Goal: Task Accomplishment & Management: Manage account settings

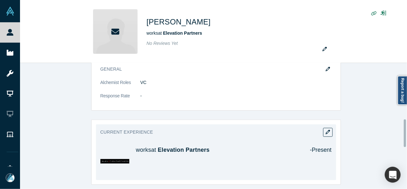
scroll to position [254, 0]
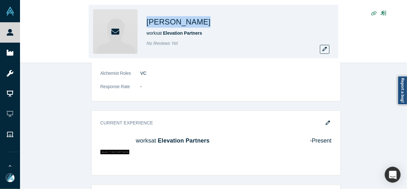
drag, startPoint x: 159, startPoint y: 23, endPoint x: 216, endPoint y: 24, distance: 56.5
click at [216, 24] on div "Roger McNamee works at Elevation Partners No Reviews Yet" at bounding box center [213, 31] width 249 height 53
copy h1 "[PERSON_NAME]"
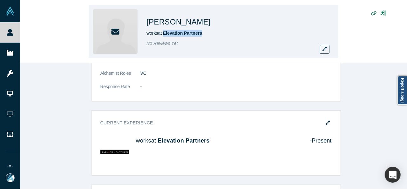
drag, startPoint x: 208, startPoint y: 35, endPoint x: 164, endPoint y: 35, distance: 43.5
click at [164, 35] on div "works at Elevation Partners" at bounding box center [235, 33] width 178 height 7
copy span "Elevation Partners"
click at [327, 48] on icon "button" at bounding box center [324, 49] width 4 height 4
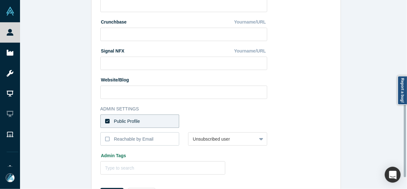
drag, startPoint x: 163, startPoint y: 117, endPoint x: 181, endPoint y: 125, distance: 19.9
click at [163, 117] on label "Public Profile" at bounding box center [139, 120] width 79 height 13
click at [0, 0] on input "Public Profile" at bounding box center [0, 0] width 0 height 0
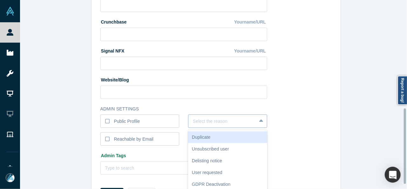
scroll to position [270, 0]
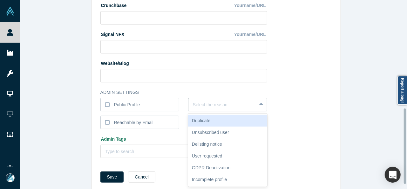
click at [197, 111] on div "6 results available. Use Up and Down to choose options, press Enter to select t…" at bounding box center [227, 104] width 79 height 13
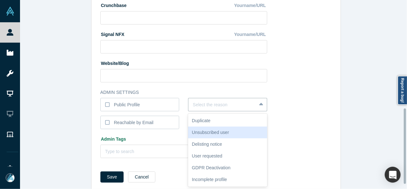
click at [209, 132] on div "Unsubscribed user" at bounding box center [227, 132] width 79 height 12
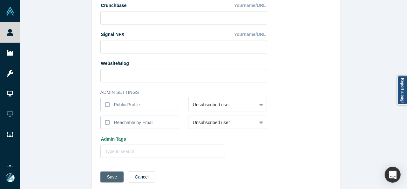
click at [110, 178] on button "Save" at bounding box center [111, 176] width 23 height 11
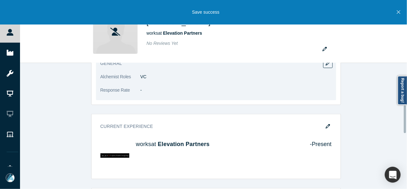
scroll to position [190, 0]
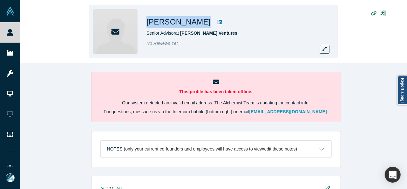
click at [191, 28] on div "Phil Roe Senior Advisor at Martin Ventures No Reviews Yet" at bounding box center [213, 31] width 249 height 53
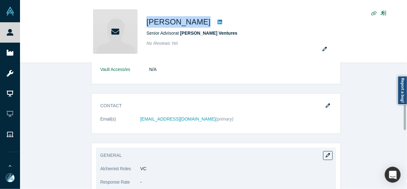
scroll to position [254, 0]
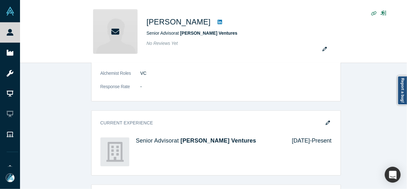
click at [69, 136] on div "Account Messages Quota N/A Alchemist Roles VC Vault Access/es N/A Contact Email…" at bounding box center [215, 146] width 391 height 449
click at [371, 75] on div "Account Messages Quota N/A Alchemist Roles VC Vault Access/es N/A Contact Email…" at bounding box center [215, 146] width 391 height 449
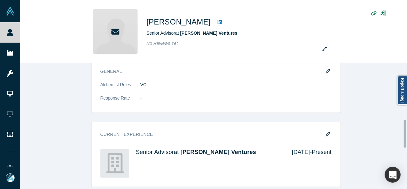
scroll to position [157, 0]
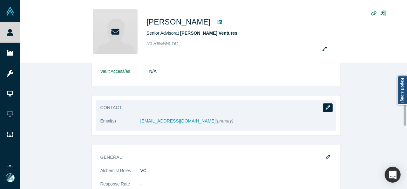
click at [328, 106] on button "button" at bounding box center [328, 107] width 10 height 9
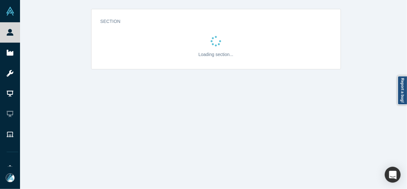
scroll to position [0, 0]
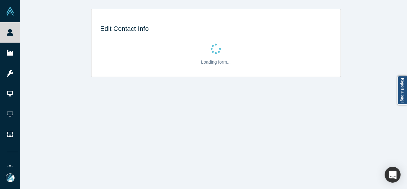
select select "US"
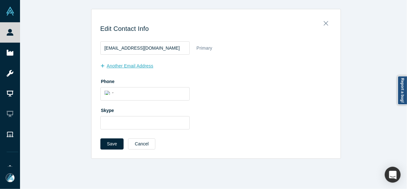
click at [135, 64] on button "another Email Address" at bounding box center [130, 65] width 60 height 11
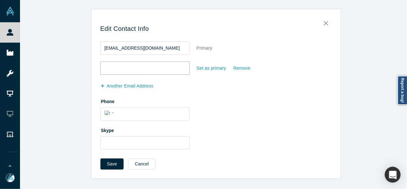
click at [136, 67] on input "email" at bounding box center [144, 67] width 89 height 13
paste input "jenniferroe@hotmail.com"
type input "jenniferroe@hotmail.com"
click at [208, 68] on div "Set as primary" at bounding box center [211, 68] width 30 height 11
click at [0, 0] on input "Set as primary" at bounding box center [0, 0] width 0 height 0
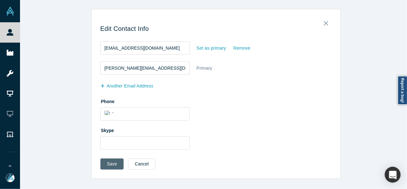
click at [106, 164] on button "Save" at bounding box center [111, 163] width 23 height 11
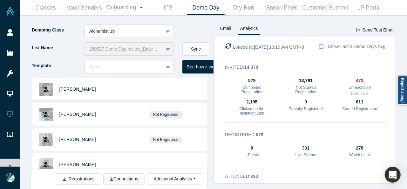
scroll to position [10997, 0]
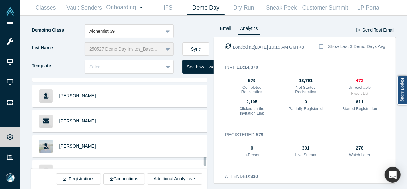
scroll to position [11061, 0]
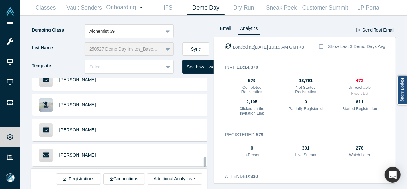
scroll to position [11124, 0]
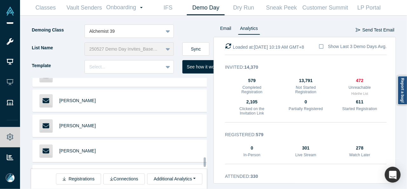
scroll to position [11156, 0]
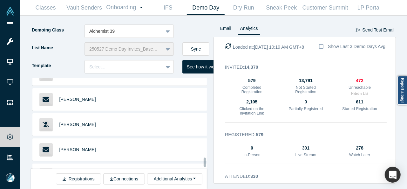
scroll to position [11219, 0]
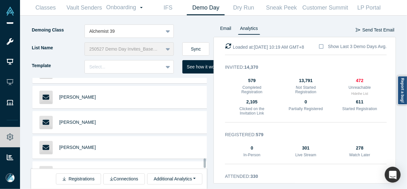
scroll to position [11315, 0]
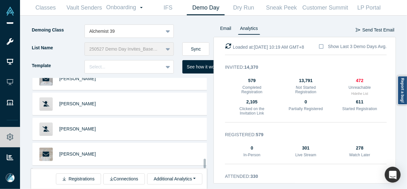
scroll to position [11397, 0]
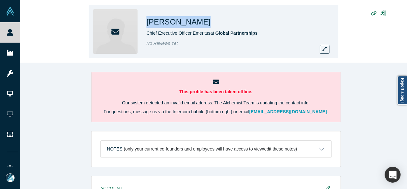
drag, startPoint x: 146, startPoint y: 21, endPoint x: 190, endPoint y: 21, distance: 43.8
click at [190, 21] on div "Rick Beckett Chief Executive Officer Emeritus at Global Partnerships No Reviews…" at bounding box center [213, 31] width 249 height 53
copy h1 "[PERSON_NAME]"
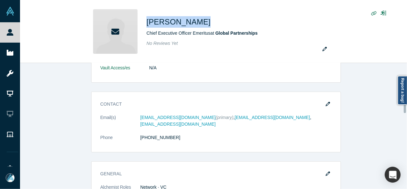
scroll to position [159, 0]
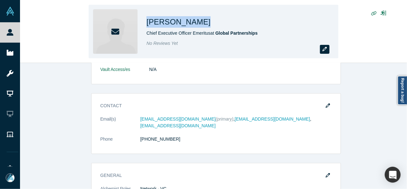
click at [324, 50] on icon "button" at bounding box center [324, 49] width 4 height 4
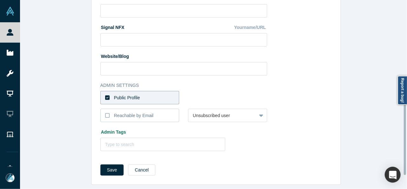
scroll to position [282, 0]
click at [165, 93] on label "Public Profile" at bounding box center [139, 97] width 79 height 13
click at [0, 0] on input "Public Profile" at bounding box center [0, 0] width 0 height 0
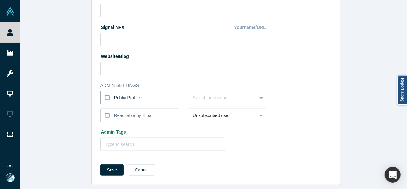
click at [164, 93] on label "Public Profile" at bounding box center [139, 97] width 79 height 13
click at [0, 0] on input "Public Profile" at bounding box center [0, 0] width 0 height 0
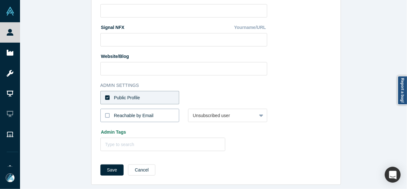
click at [115, 112] on div "Reachable by Email" at bounding box center [134, 115] width 40 height 7
click at [0, 0] on input "Reachable by Email" at bounding box center [0, 0] width 0 height 0
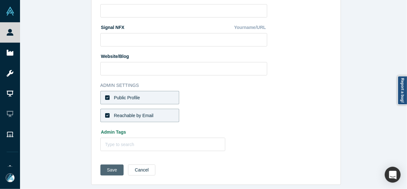
click at [108, 168] on button "Save" at bounding box center [111, 169] width 23 height 11
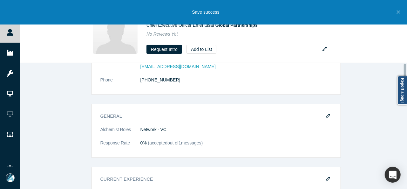
scroll to position [0, 0]
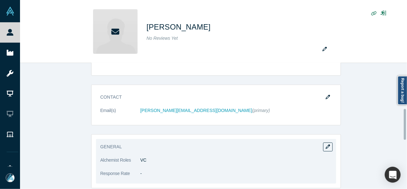
scroll to position [190, 0]
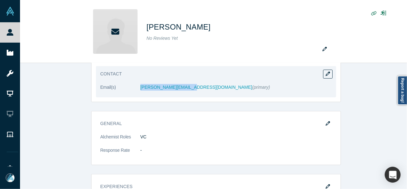
drag, startPoint x: 136, startPoint y: 87, endPoint x: 185, endPoint y: 89, distance: 48.3
click at [185, 89] on dl "Email(s) [PERSON_NAME][EMAIL_ADDRESS][DOMAIN_NAME] (primary)" at bounding box center [215, 90] width 231 height 13
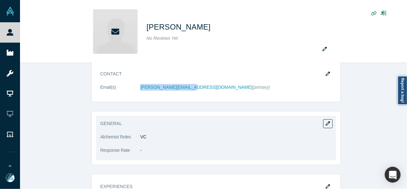
copy dl "[PERSON_NAME][EMAIL_ADDRESS][DOMAIN_NAME]"
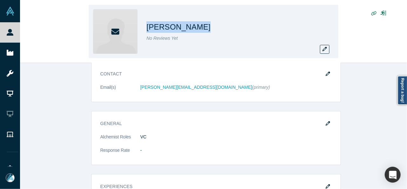
drag, startPoint x: 155, startPoint y: 23, endPoint x: 175, endPoint y: 25, distance: 20.0
click at [175, 25] on div "[PERSON_NAME] C No Reviews Yet" at bounding box center [213, 31] width 249 height 53
copy h1 "[PERSON_NAME]"
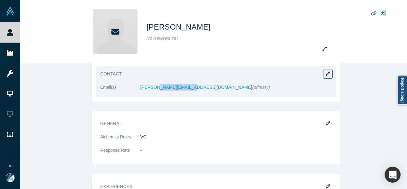
drag, startPoint x: 153, startPoint y: 92, endPoint x: 183, endPoint y: 92, distance: 29.5
click at [183, 92] on dl "Email(s) shelly@quventures.com (primary)" at bounding box center [215, 90] width 231 height 13
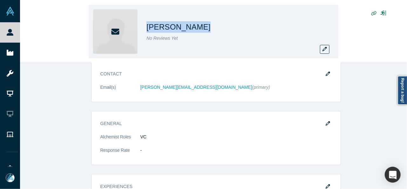
drag, startPoint x: 152, startPoint y: 28, endPoint x: 175, endPoint y: 26, distance: 22.9
click at [180, 28] on div "Shelly C" at bounding box center [235, 26] width 178 height 11
copy h1 "Shelly C"
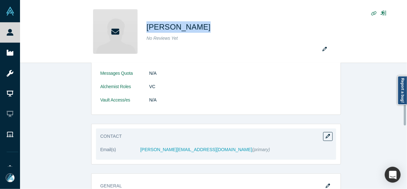
scroll to position [127, 0]
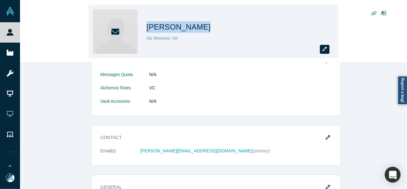
click at [323, 47] on icon "button" at bounding box center [324, 49] width 4 height 4
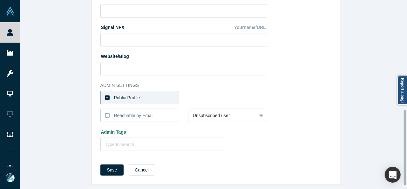
scroll to position [282, 0]
click at [166, 97] on label "Public Profile" at bounding box center [139, 97] width 79 height 13
click at [0, 0] on input "Public Profile" at bounding box center [0, 0] width 0 height 0
click at [208, 94] on div at bounding box center [222, 98] width 59 height 8
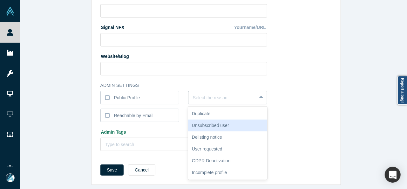
click at [205, 121] on div "Unsubscribed user" at bounding box center [227, 125] width 79 height 12
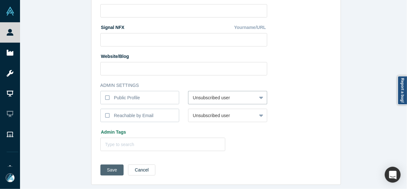
click at [110, 164] on button "Save" at bounding box center [111, 169] width 23 height 11
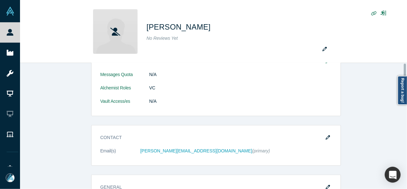
scroll to position [0, 0]
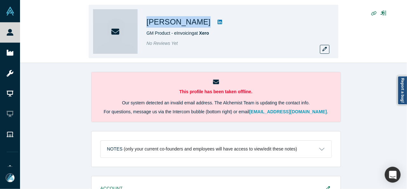
drag, startPoint x: 142, startPoint y: 20, endPoint x: 192, endPoint y: 22, distance: 50.2
click at [192, 22] on div "[PERSON_NAME] GM Product - eInvoicing at Xero No Reviews Yet" at bounding box center [213, 31] width 249 height 53
click at [328, 49] on button "button" at bounding box center [325, 49] width 10 height 9
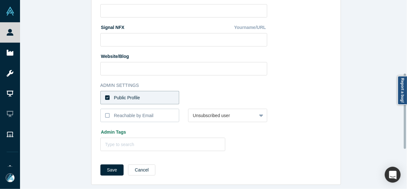
scroll to position [282, 0]
click at [163, 94] on label "Public Profile" at bounding box center [139, 97] width 79 height 13
click at [0, 0] on input "Public Profile" at bounding box center [0, 0] width 0 height 0
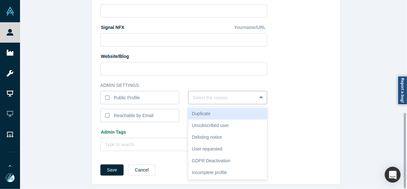
click at [198, 94] on div at bounding box center [222, 98] width 59 height 8
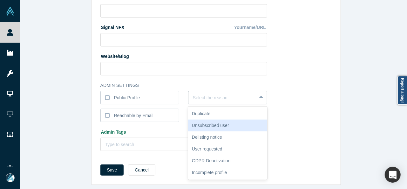
click at [205, 123] on div "Unsubscribed user" at bounding box center [227, 125] width 79 height 12
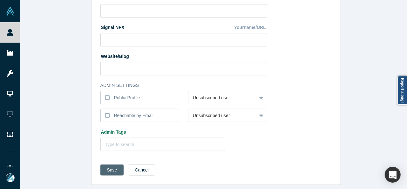
click at [117, 166] on button "Save" at bounding box center [111, 169] width 23 height 11
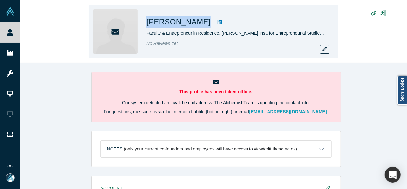
drag, startPoint x: 146, startPoint y: 20, endPoint x: 184, endPoint y: 25, distance: 38.8
click at [184, 25] on div "[PERSON_NAME] Faculty & Entrepreneur in Residence, [PERSON_NAME] Inst. for Entr…" at bounding box center [213, 31] width 249 height 53
copy div "[PERSON_NAME]"
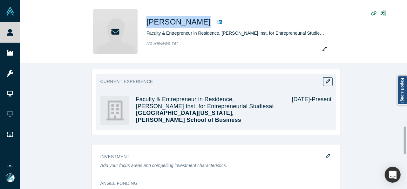
scroll to position [286, 0]
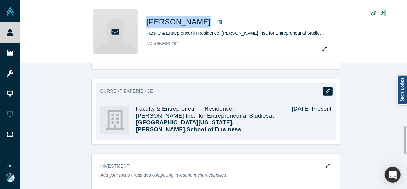
click at [326, 90] on icon "button" at bounding box center [327, 91] width 4 height 4
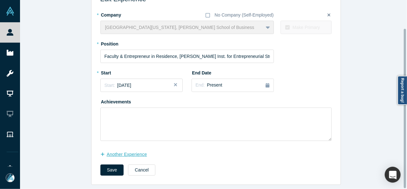
scroll to position [34, 0]
click at [136, 149] on button "another Experience" at bounding box center [126, 154] width 53 height 11
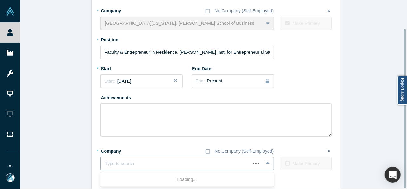
click at [135, 162] on div at bounding box center [175, 163] width 141 height 8
paste input "OrbAid logo Chairman of the Board Chairman of the Board OrbAid"
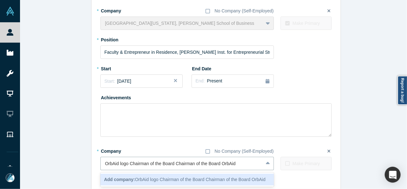
drag, startPoint x: 220, startPoint y: 164, endPoint x: 86, endPoint y: 163, distance: 133.6
click at [86, 163] on div "Edit Experience * Company No Company (Self-Employed) University of Michigan, Ro…" at bounding box center [215, 94] width 391 height 238
type input "OrbAid"
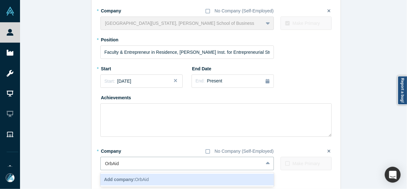
click at [135, 176] on span "Add company: OrbAid" at bounding box center [126, 178] width 45 height 5
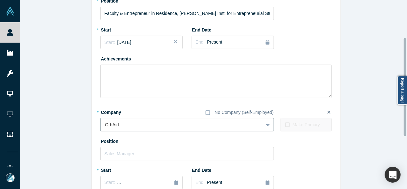
scroll to position [97, 0]
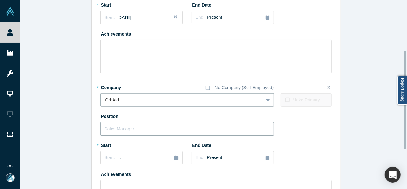
click at [136, 125] on input "text" at bounding box center [186, 128] width 173 height 13
paste input "OrbAid logo Chairman of the Board Chairman of the Board"
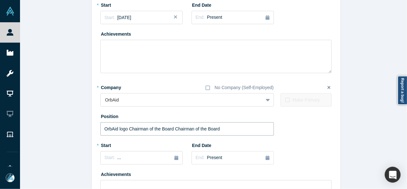
drag, startPoint x: 173, startPoint y: 128, endPoint x: 73, endPoint y: 123, distance: 99.8
click at [73, 123] on div "Edit Experience * Company No Company (Self-Employed) University of Michigan, Ro…" at bounding box center [215, 84] width 391 height 345
type input "Chairman of the Board"
drag, startPoint x: 112, startPoint y: 157, endPoint x: 112, endPoint y: 161, distance: 4.2
click at [112, 156] on div "Start: ..." at bounding box center [112, 157] width 17 height 7
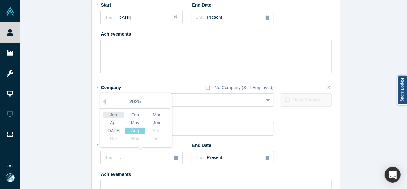
click at [108, 113] on div "Jan" at bounding box center [113, 114] width 20 height 7
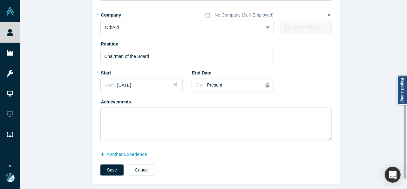
scroll to position [174, 0]
click at [110, 164] on button "Save" at bounding box center [111, 169] width 23 height 11
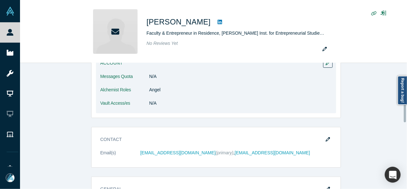
scroll to position [159, 0]
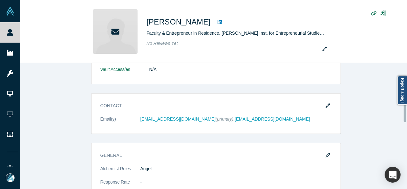
click at [326, 104] on icon "button" at bounding box center [327, 105] width 4 height 4
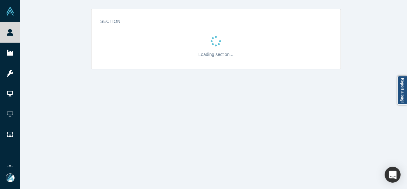
scroll to position [0, 0]
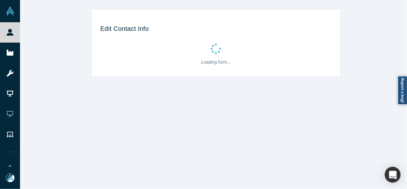
select select "US"
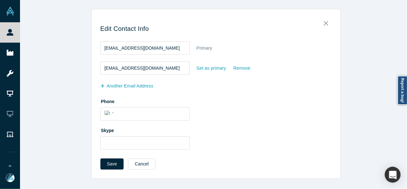
click at [213, 67] on div "Set as primary" at bounding box center [211, 68] width 30 height 11
click at [0, 0] on input "Set as primary" at bounding box center [0, 0] width 0 height 0
click at [110, 161] on button "Save" at bounding box center [111, 163] width 23 height 11
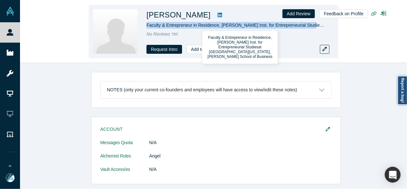
drag, startPoint x: 145, startPoint y: 26, endPoint x: 300, endPoint y: 26, distance: 154.9
click at [300, 26] on div "Jim Price Faculty & Entrepreneur in Residence, Zell Lurie Inst. for Entrepreneu…" at bounding box center [213, 31] width 249 height 53
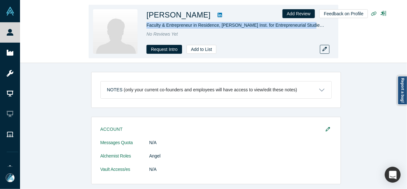
copy span "Faculty & Entrepreneur in Residence, Zell Lurie Inst. for Entrepreneurial Studi…"
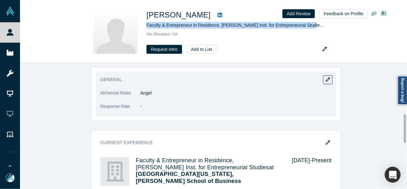
scroll to position [222, 0]
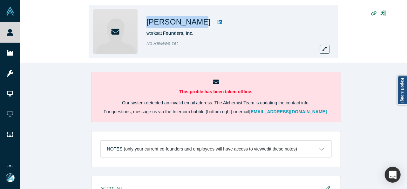
click at [194, 25] on h1 "[PERSON_NAME]" at bounding box center [178, 21] width 64 height 11
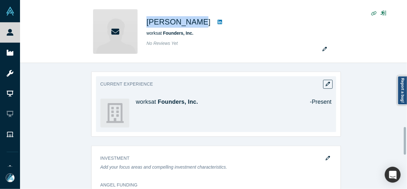
scroll to position [284, 0]
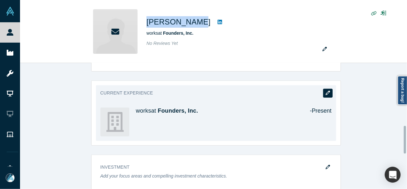
click at [326, 93] on icon "button" at bounding box center [327, 92] width 4 height 4
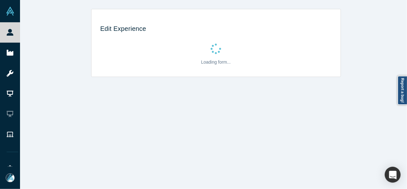
scroll to position [0, 0]
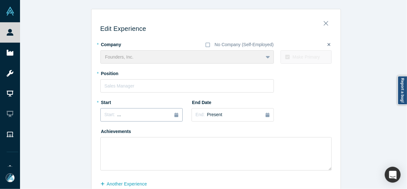
click at [126, 115] on div "Start: ..." at bounding box center [141, 114] width 74 height 7
click at [101, 132] on button "Previous Year" at bounding box center [103, 132] width 6 height 6
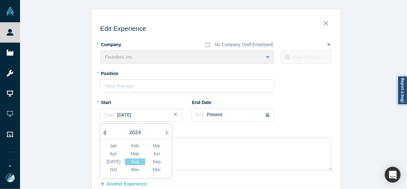
click at [101, 132] on button "Previous Year" at bounding box center [103, 132] width 6 height 6
click at [133, 160] on div "Aug" at bounding box center [135, 161] width 20 height 7
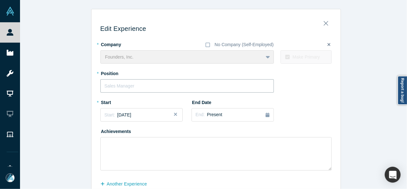
click at [127, 83] on input "text" at bounding box center [186, 85] width 173 height 13
paste input "Founders, Inc. logo Incubations"
drag, startPoint x: 139, startPoint y: 87, endPoint x: 68, endPoint y: 90, distance: 71.2
click at [68, 90] on div "Edit Experience * Company No Company (Self-Employed) Founders, Inc. To pick up …" at bounding box center [215, 111] width 391 height 205
type input "Incubations"
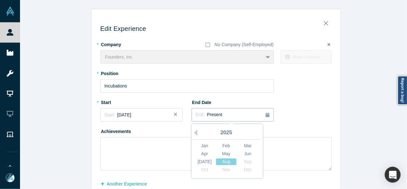
click at [207, 117] on div "End: Present" at bounding box center [209, 114] width 27 height 7
click at [251, 154] on div "Jun" at bounding box center [247, 153] width 20 height 7
click at [125, 181] on button "another Experience" at bounding box center [126, 183] width 53 height 11
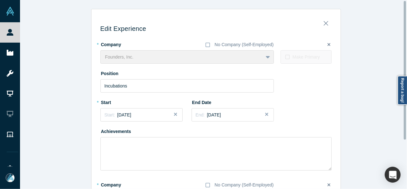
scroll to position [63, 0]
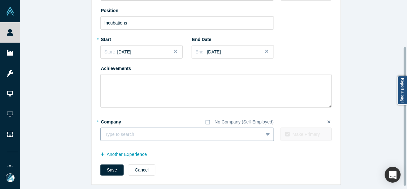
click at [134, 135] on div at bounding box center [181, 134] width 153 height 8
paste input "Founder Founder Stealth AI Startup"
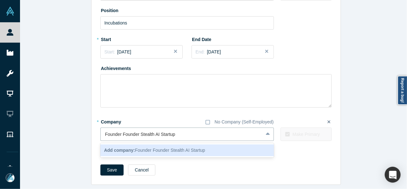
drag, startPoint x: 137, startPoint y: 134, endPoint x: 85, endPoint y: 134, distance: 52.4
click at [85, 135] on div "Edit Experience * Company No Company (Self-Employed) Founders, Inc. To pick up …" at bounding box center [215, 65] width 391 height 238
type input "Stealth AI Startup"
click at [122, 150] on div "Stealth AI Startup" at bounding box center [186, 150] width 173 height 12
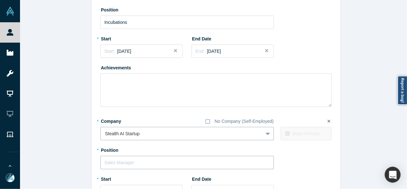
click at [124, 164] on input "text" at bounding box center [186, 162] width 173 height 13
paste input "Founder Founder"
drag, startPoint x: 118, startPoint y: 161, endPoint x: 156, endPoint y: 161, distance: 37.5
click at [156, 161] on input "Founder Founder" at bounding box center [186, 162] width 173 height 13
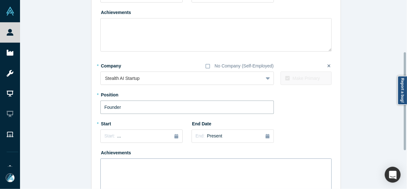
scroll to position [127, 0]
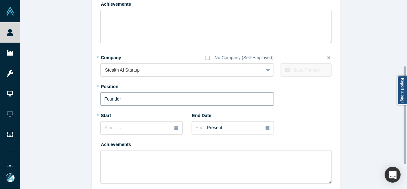
type input "Founder"
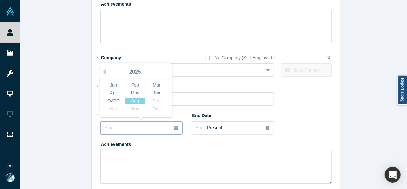
click at [119, 131] on button "Start: ..." at bounding box center [141, 127] width 82 height 13
click at [151, 93] on div "Jun" at bounding box center [156, 93] width 20 height 7
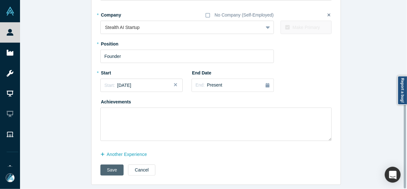
scroll to position [174, 0]
click at [104, 168] on button "Save" at bounding box center [111, 169] width 23 height 11
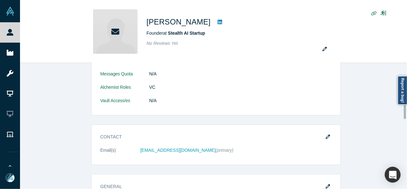
scroll to position [159, 0]
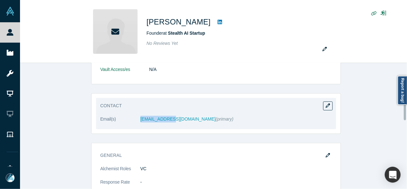
drag, startPoint x: 135, startPoint y: 123, endPoint x: 166, endPoint y: 123, distance: 31.1
click at [166, 123] on dl "Email(s) safwaan@f.inc (primary)" at bounding box center [215, 122] width 231 height 13
copy dl "safwaan@f.inc"
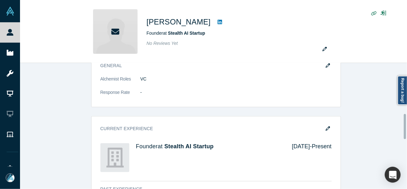
scroll to position [254, 0]
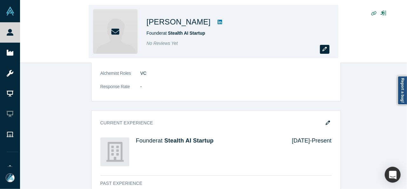
click at [323, 49] on icon "button" at bounding box center [324, 49] width 4 height 4
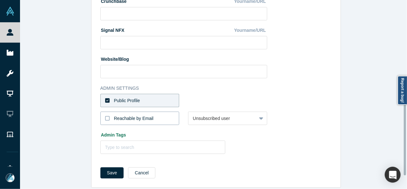
scroll to position [282, 0]
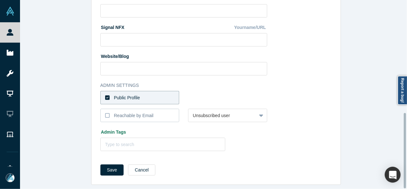
click at [133, 94] on div "Public Profile" at bounding box center [127, 97] width 26 height 7
click at [0, 0] on input "Public Profile" at bounding box center [0, 0] width 0 height 0
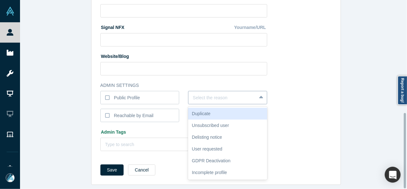
click at [196, 94] on div at bounding box center [222, 98] width 59 height 8
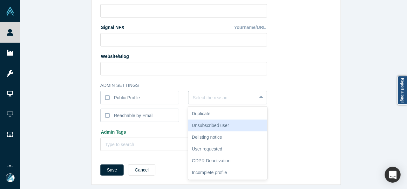
click at [206, 121] on div "Unsubscribed user" at bounding box center [227, 125] width 79 height 12
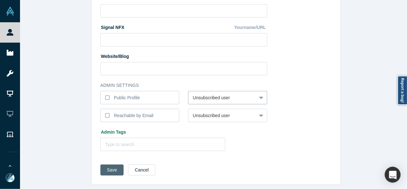
click at [114, 164] on button "Save" at bounding box center [111, 169] width 23 height 11
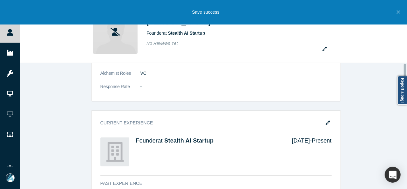
scroll to position [0, 0]
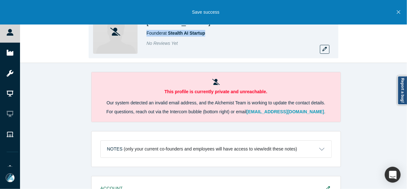
drag, startPoint x: 145, startPoint y: 35, endPoint x: 210, endPoint y: 33, distance: 65.1
click at [210, 33] on div "Safwaan Khan Founder at Stealth AI Startup No Reviews Yet" at bounding box center [213, 31] width 249 height 53
copy span "Founder at Stealth AI Startup"
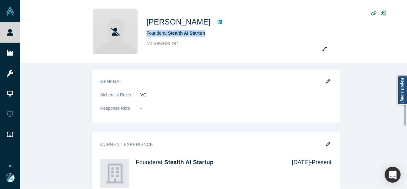
scroll to position [254, 0]
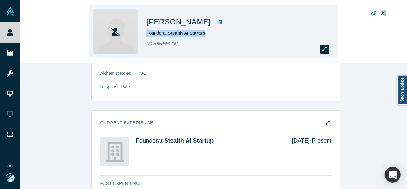
click at [323, 48] on icon "button" at bounding box center [324, 49] width 4 height 4
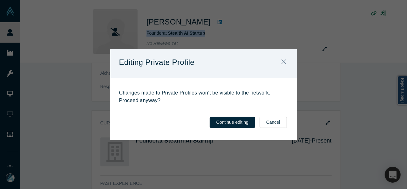
drag, startPoint x: 250, startPoint y: 118, endPoint x: 259, endPoint y: 122, distance: 10.3
click at [250, 119] on button "Continue editing" at bounding box center [231, 121] width 45 height 11
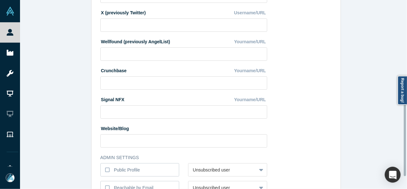
scroll to position [282, 0]
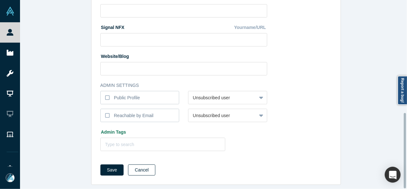
click at [140, 167] on button "Cancel" at bounding box center [141, 169] width 27 height 11
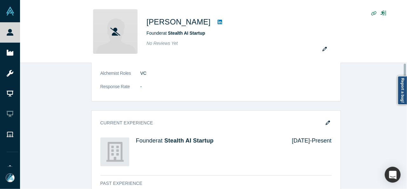
scroll to position [0, 0]
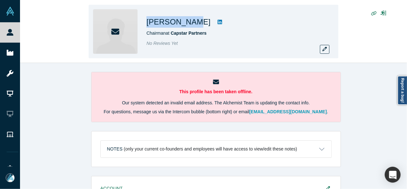
drag, startPoint x: 149, startPoint y: 22, endPoint x: 185, endPoint y: 22, distance: 36.2
click at [185, 22] on h1 "Steve Hicks" at bounding box center [178, 21] width 64 height 11
copy h1 "Steve Hicks"
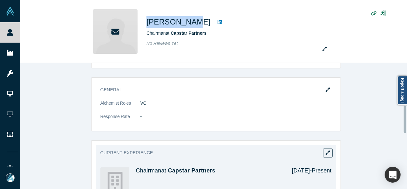
scroll to position [190, 0]
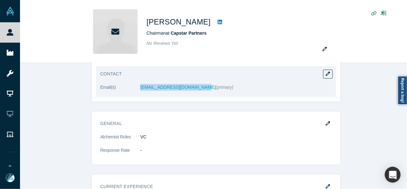
drag, startPoint x: 137, startPoint y: 89, endPoint x: 192, endPoint y: 89, distance: 54.9
click at [192, 89] on dl "Email(s) shicks@capstarpartners.com (primary)" at bounding box center [215, 90] width 231 height 13
copy link "shicks@capstarpartners.com"
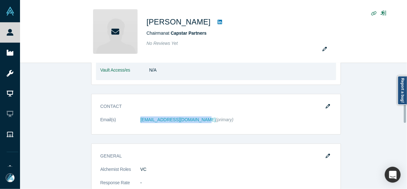
scroll to position [159, 0]
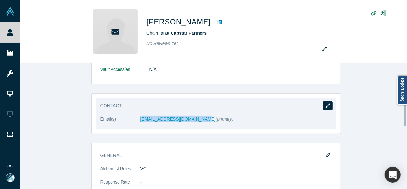
click at [326, 103] on icon "button" at bounding box center [327, 105] width 4 height 4
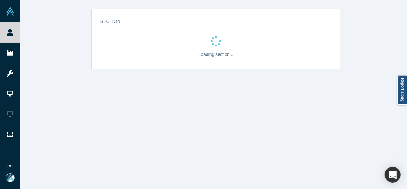
scroll to position [0, 0]
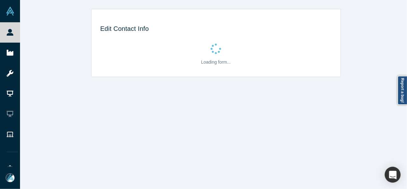
select select "US"
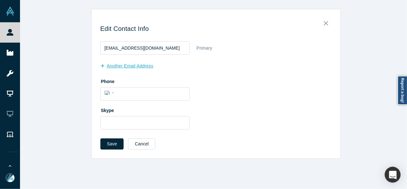
click at [128, 66] on button "another Email Address" at bounding box center [130, 65] width 60 height 11
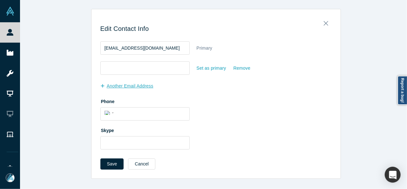
click at [123, 84] on button "another Email Address" at bounding box center [130, 85] width 60 height 11
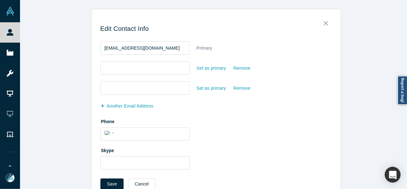
click at [240, 86] on div "Remove" at bounding box center [241, 88] width 17 height 11
click at [0, 0] on input "Remove" at bounding box center [0, 0] width 0 height 0
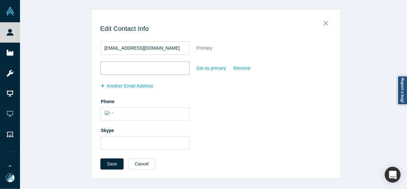
click at [151, 69] on input "email" at bounding box center [144, 67] width 89 height 13
paste input "smh1663@yahoo.com"
type input "smh1663@yahoo.com"
click at [106, 161] on button "Save" at bounding box center [111, 163] width 23 height 11
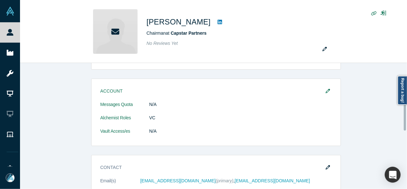
scroll to position [190, 0]
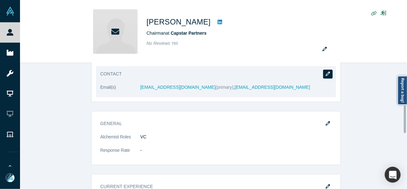
click at [325, 72] on icon "button" at bounding box center [327, 73] width 4 height 4
select select "US"
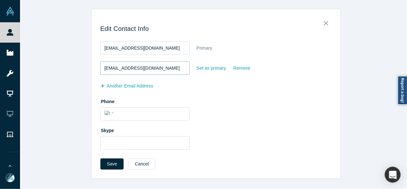
scroll to position [0, 0]
click at [199, 69] on div "Set as primary" at bounding box center [211, 68] width 30 height 11
click at [0, 0] on input "Set as primary" at bounding box center [0, 0] width 0 height 0
click at [117, 160] on button "Save" at bounding box center [111, 163] width 23 height 11
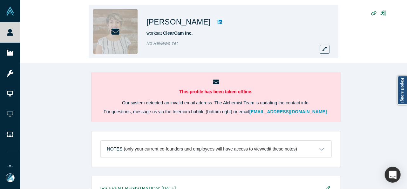
drag, startPoint x: 145, startPoint y: 21, endPoint x: 211, endPoint y: 23, distance: 65.4
click at [211, 23] on div "[PERSON_NAME] works at ClearCam Inc. No Reviews Yet" at bounding box center [213, 31] width 249 height 53
copy h1 "[PERSON_NAME]"
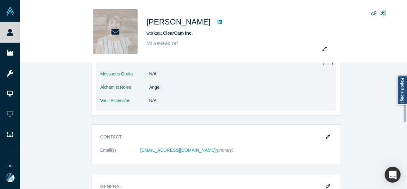
scroll to position [222, 0]
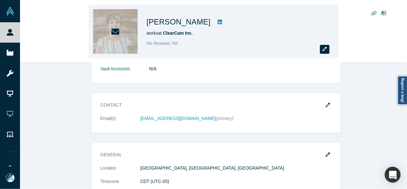
click at [323, 49] on icon "button" at bounding box center [324, 49] width 4 height 4
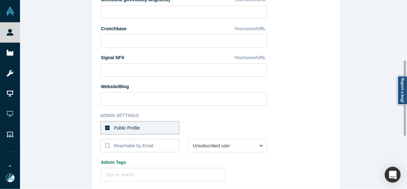
scroll to position [254, 0]
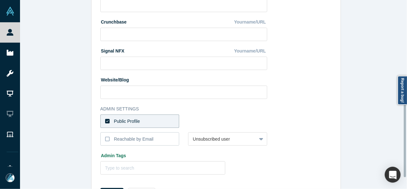
click at [168, 123] on label "Public Profile" at bounding box center [139, 120] width 79 height 13
click at [0, 0] on input "Public Profile" at bounding box center [0, 0] width 0 height 0
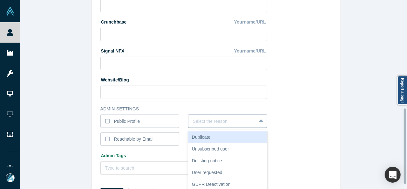
click at [204, 120] on div "6 results available. Use Up and Down to choose options, press Enter to select t…" at bounding box center [227, 120] width 79 height 13
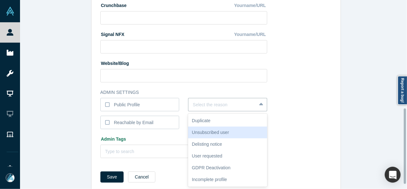
click at [204, 132] on div "Unsubscribed user" at bounding box center [227, 132] width 79 height 12
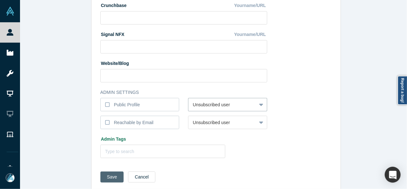
click at [100, 179] on button "Save" at bounding box center [111, 176] width 23 height 11
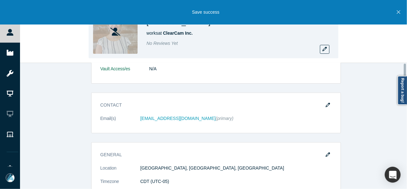
scroll to position [0, 0]
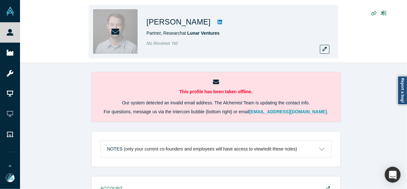
drag, startPoint x: 154, startPoint y: 22, endPoint x: 223, endPoint y: 23, distance: 69.2
click at [223, 23] on div "[PERSON_NAME] Partner, Research at Lunar Ventures No Reviews Yet" at bounding box center [213, 31] width 249 height 53
copy h1 "[PERSON_NAME]"
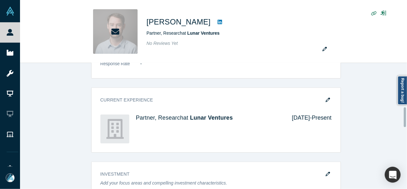
scroll to position [317, 0]
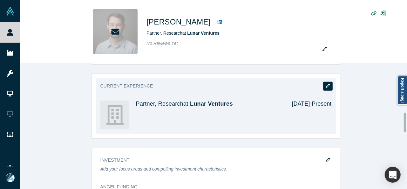
click at [325, 86] on icon "button" at bounding box center [327, 85] width 4 height 4
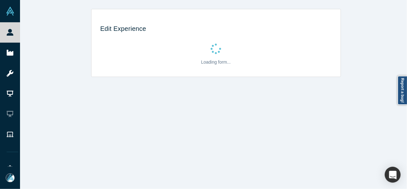
scroll to position [0, 0]
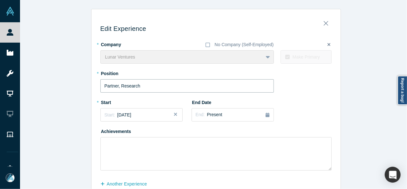
drag, startPoint x: 145, startPoint y: 87, endPoint x: 84, endPoint y: 84, distance: 60.7
click at [84, 84] on div "Edit Experience * Company No Company (Self-Employed) Lunar Ventures To pick up …" at bounding box center [215, 111] width 391 height 205
paste input "text"
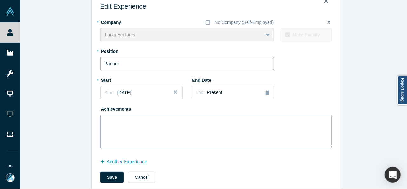
scroll to position [34, 0]
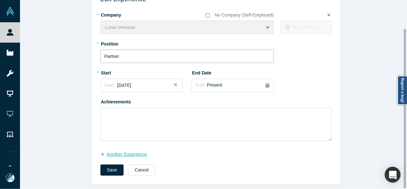
type input "Partner"
click at [131, 153] on button "another Experience" at bounding box center [126, 154] width 53 height 11
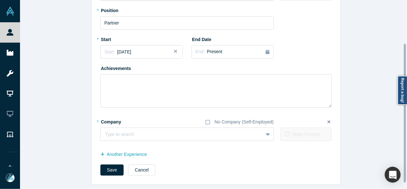
scroll to position [67, 0]
click at [142, 130] on div at bounding box center [181, 134] width 153 height 8
paste input "ounder Founder State of the Future"
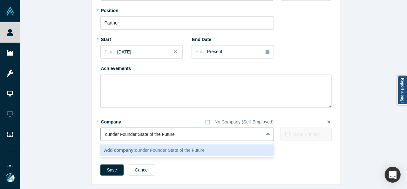
drag, startPoint x: 135, startPoint y: 131, endPoint x: 76, endPoint y: 133, distance: 59.1
click at [76, 133] on div "Edit Experience * Company No Company (Self-Employed) Lunar Ventures To pick up …" at bounding box center [215, 65] width 391 height 238
type input "State of the Future"
click at [118, 147] on b "Add company:" at bounding box center [119, 149] width 31 height 5
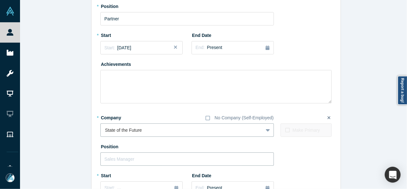
click at [118, 156] on input "text" at bounding box center [186, 158] width 173 height 13
paste input "ounder Founder"
drag, startPoint x: 114, startPoint y: 157, endPoint x: 86, endPoint y: 159, distance: 28.6
click at [86, 159] on div "Edit Experience * Company No Company (Self-Employed) Lunar Ventures To pick up …" at bounding box center [215, 114] width 391 height 345
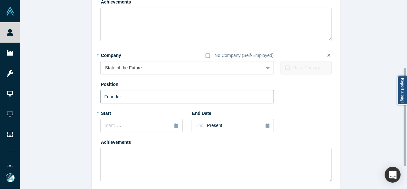
scroll to position [130, 0]
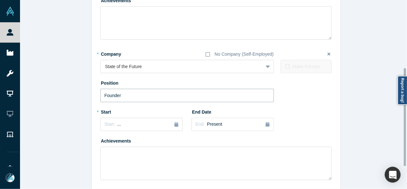
type input "Founder"
click at [125, 127] on div "Start: ..." at bounding box center [141, 124] width 74 height 7
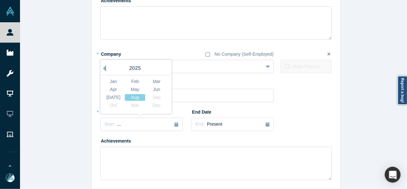
click at [101, 69] on button "Previous Year" at bounding box center [103, 68] width 6 height 6
click at [118, 96] on div "[DATE]" at bounding box center [113, 97] width 20 height 7
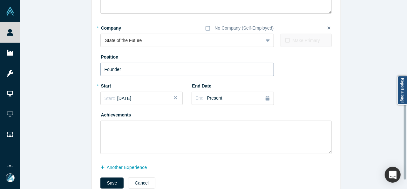
scroll to position [174, 0]
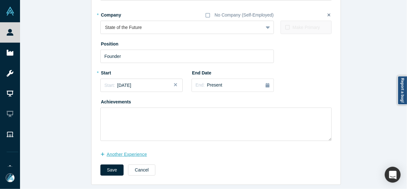
click at [131, 150] on button "another Experience" at bounding box center [126, 154] width 53 height 11
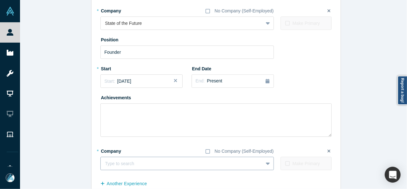
click at [132, 163] on div at bounding box center [181, 163] width 153 height 8
paste input "Angel Investor Angel Investor [PERSON_NAME] & Sons Family Office"
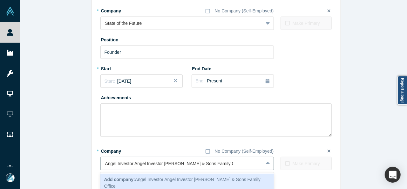
drag, startPoint x: 162, startPoint y: 163, endPoint x: 93, endPoint y: 163, distance: 68.6
click at [93, 163] on div "Edit Experience * Company No Company (Self-Employed) Lunar Ventures To pick up …" at bounding box center [215, 26] width 249 height 373
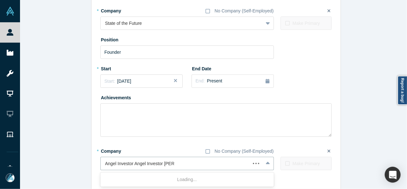
type input "[PERSON_NAME] & Sons Family Office"
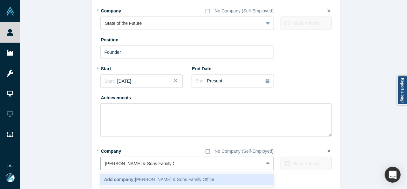
click at [127, 177] on b "Add company:" at bounding box center [119, 178] width 31 height 5
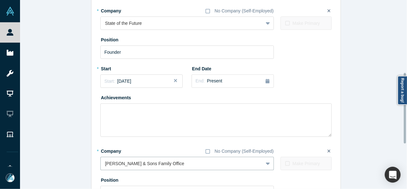
scroll to position [237, 0]
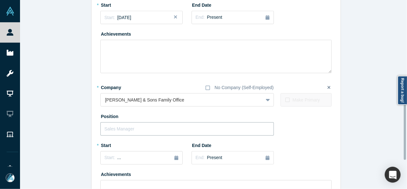
click at [130, 129] on input "text" at bounding box center [186, 128] width 173 height 13
paste input "Angel Investor Angel Investor"
drag, startPoint x: 131, startPoint y: 129, endPoint x: 182, endPoint y: 130, distance: 50.8
click at [182, 130] on input "Angel Investor Angel Investor" at bounding box center [186, 128] width 173 height 13
type input "Angel Investor"
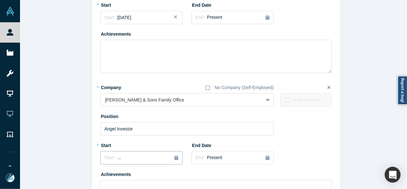
click at [131, 156] on div "Start: ..." at bounding box center [141, 157] width 74 height 7
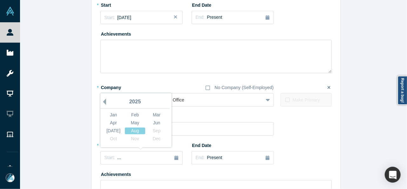
click at [102, 101] on button "Previous Year" at bounding box center [103, 101] width 6 height 6
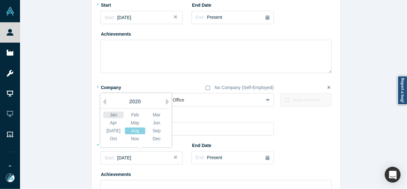
click at [111, 115] on div "Jan" at bounding box center [113, 114] width 20 height 7
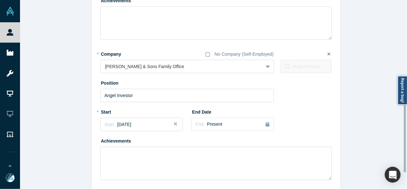
scroll to position [314, 0]
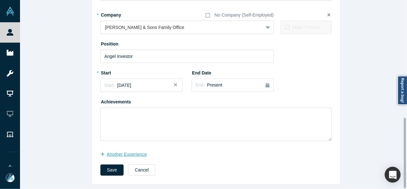
click at [132, 152] on button "another Experience" at bounding box center [126, 154] width 53 height 11
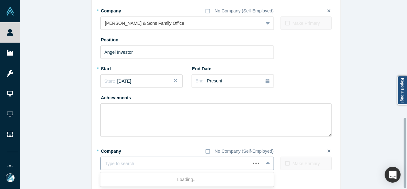
click at [148, 162] on div at bounding box center [175, 163] width 141 height 8
paste input "Seed Investor Seed Investor Rain AI"
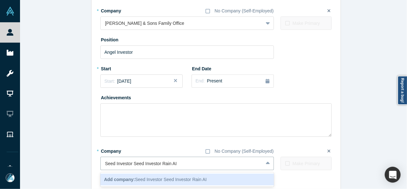
drag, startPoint x: 158, startPoint y: 162, endPoint x: 93, endPoint y: 162, distance: 65.1
type input "Rain AI"
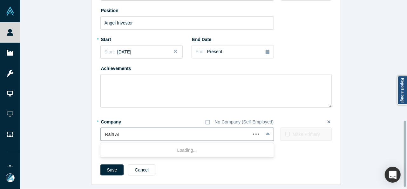
scroll to position [347, 0]
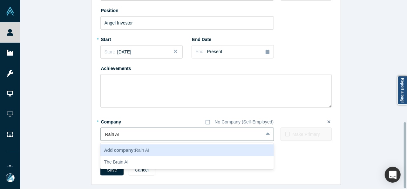
click at [133, 147] on span "Add company: Rain AI" at bounding box center [126, 149] width 45 height 5
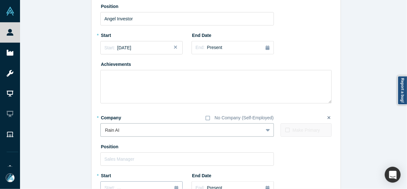
click at [118, 183] on button "Start: ..." at bounding box center [141, 187] width 82 height 13
click at [102, 132] on button "Previous Year" at bounding box center [103, 132] width 6 height 6
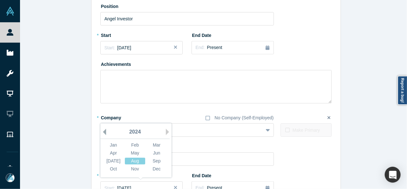
click at [102, 132] on button "Previous Year" at bounding box center [103, 132] width 6 height 6
click at [102, 131] on button "Previous Year" at bounding box center [103, 132] width 6 height 6
click at [135, 142] on div "Feb" at bounding box center [135, 145] width 20 height 7
click at [132, 157] on input "text" at bounding box center [186, 158] width 173 height 13
paste input "Seed Investor Seed Investor"
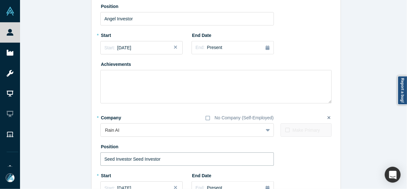
drag, startPoint x: 128, startPoint y: 159, endPoint x: 177, endPoint y: 160, distance: 48.6
click at [177, 160] on input "Seed Investor Seed Investor" at bounding box center [186, 158] width 173 height 13
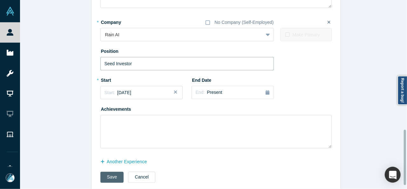
type input "Seed Investor"
click at [110, 178] on button "Save" at bounding box center [111, 176] width 23 height 11
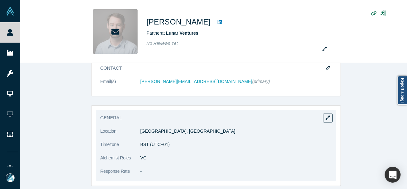
scroll to position [159, 0]
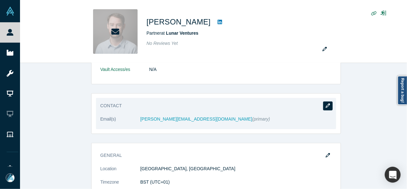
click at [328, 104] on button "button" at bounding box center [328, 105] width 10 height 9
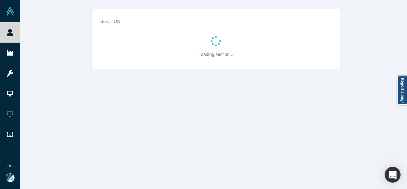
scroll to position [0, 0]
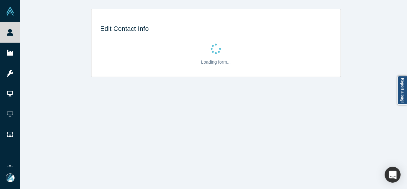
select select "US"
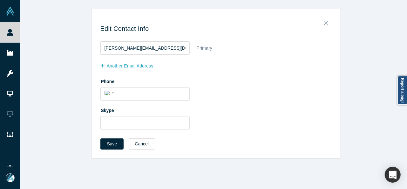
click at [130, 66] on button "another Email Address" at bounding box center [130, 65] width 60 height 11
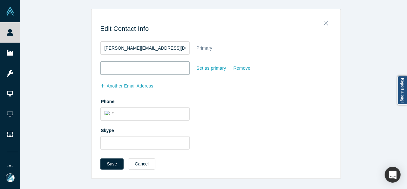
click at [130, 66] on input "email" at bounding box center [144, 67] width 89 height 13
paste input "lawrencestefanlundy@gmail.com"
type input "lawrencestefanlundy@gmail.com"
drag, startPoint x: 218, startPoint y: 69, endPoint x: 199, endPoint y: 70, distance: 19.1
click at [218, 68] on div "Set as primary" at bounding box center [211, 68] width 30 height 11
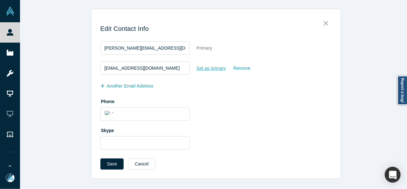
click at [0, 0] on input "Set as primary" at bounding box center [0, 0] width 0 height 0
drag, startPoint x: 107, startPoint y: 159, endPoint x: 93, endPoint y: 134, distance: 28.9
click at [107, 159] on button "Save" at bounding box center [111, 163] width 23 height 11
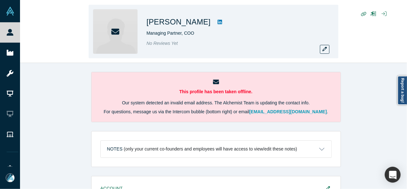
drag, startPoint x: 146, startPoint y: 22, endPoint x: 206, endPoint y: 25, distance: 60.4
click at [207, 25] on div "[PERSON_NAME] Managing Partner, COO No Reviews Yet" at bounding box center [213, 31] width 249 height 53
copy h1 "[PERSON_NAME]"
click at [328, 52] on button "button" at bounding box center [325, 49] width 10 height 9
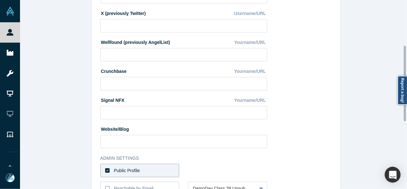
scroll to position [254, 0]
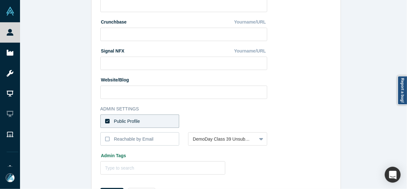
click at [161, 119] on label "Public Profile" at bounding box center [139, 120] width 79 height 13
click at [0, 0] on input "Public Profile" at bounding box center [0, 0] width 0 height 0
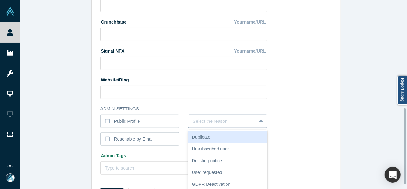
click at [206, 122] on div "6 results available. Use Up and Down to choose options, press Enter to select t…" at bounding box center [227, 120] width 79 height 13
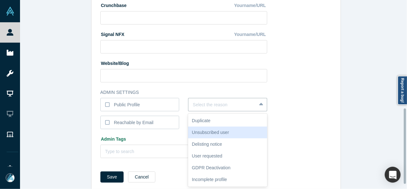
click at [205, 132] on div "Unsubscribed user" at bounding box center [227, 132] width 79 height 12
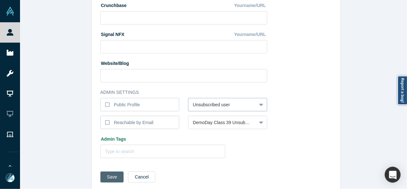
click at [109, 176] on button "Save" at bounding box center [111, 176] width 23 height 11
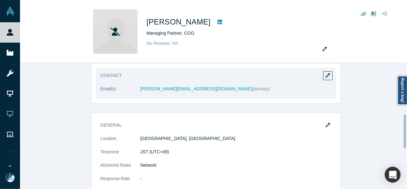
scroll to position [190, 0]
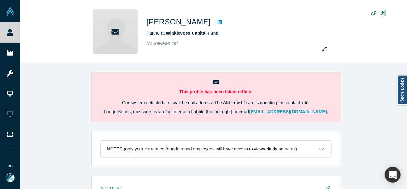
drag, startPoint x: 39, startPoint y: 71, endPoint x: 43, endPoint y: 72, distance: 3.9
click at [39, 71] on div "This profile has been taken offline. Our system detected an invalid email addre…" at bounding box center [215, 128] width 391 height 130
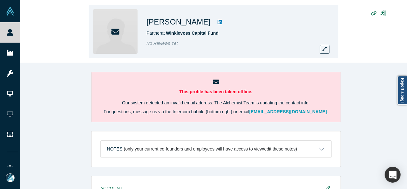
drag, startPoint x: 145, startPoint y: 23, endPoint x: 197, endPoint y: 19, distance: 51.6
click at [197, 19] on div "[PERSON_NAME] Partner at Winklevoss Capital Fund No Reviews Yet" at bounding box center [213, 31] width 249 height 53
copy h1 "[PERSON_NAME]"
click at [324, 50] on icon "button" at bounding box center [324, 49] width 4 height 4
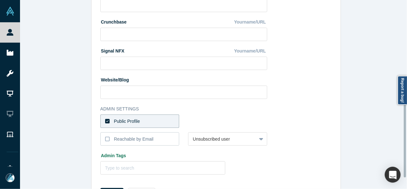
scroll to position [282, 0]
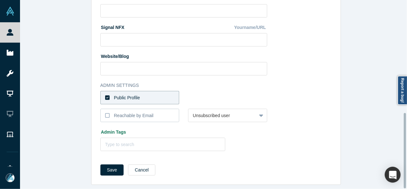
click at [152, 93] on label "Public Profile" at bounding box center [139, 97] width 79 height 13
click at [0, 0] on input "Public Profile" at bounding box center [0, 0] width 0 height 0
click at [205, 94] on div at bounding box center [222, 98] width 59 height 8
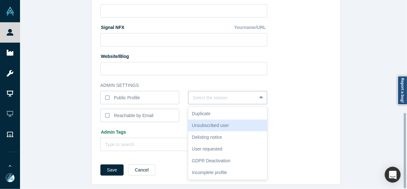
click at [205, 120] on div "Unsubscribed user" at bounding box center [227, 125] width 79 height 12
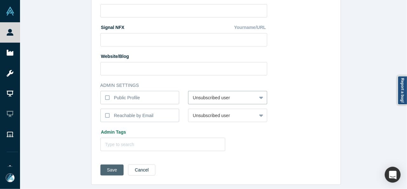
click at [114, 164] on button "Save" at bounding box center [111, 169] width 23 height 11
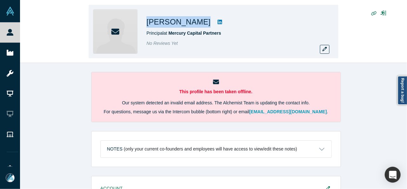
drag, startPoint x: 145, startPoint y: 24, endPoint x: 197, endPoint y: 25, distance: 51.4
click at [197, 25] on div "William Saurer Principal at Mercury Capital Partners No Reviews Yet" at bounding box center [213, 31] width 249 height 53
copy div "William Saurer"
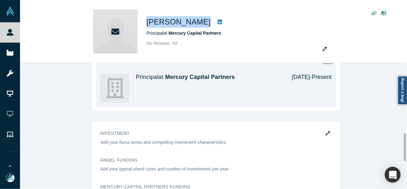
scroll to position [286, 0]
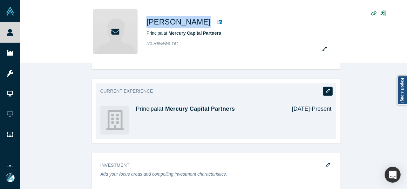
click at [325, 89] on icon "button" at bounding box center [327, 91] width 4 height 4
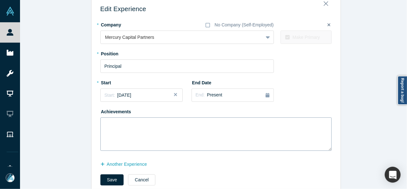
scroll to position [34, 0]
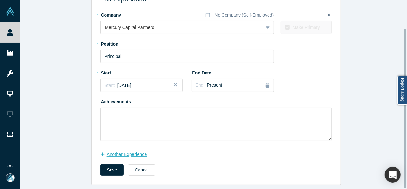
click at [146, 149] on button "another Experience" at bounding box center [126, 154] width 53 height 11
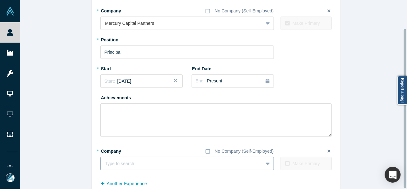
click at [140, 160] on div at bounding box center [181, 163] width 153 height 8
paste input "Vice President/Corporate Support Vice President/Corporate Support Buffalo*Toron…"
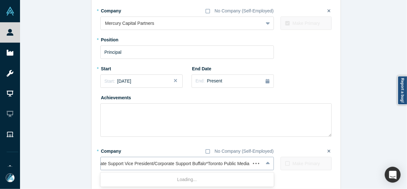
scroll to position [0, 41]
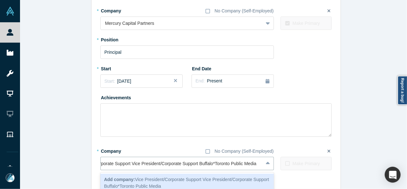
drag, startPoint x: 197, startPoint y: 163, endPoint x: 70, endPoint y: 148, distance: 128.6
click at [70, 148] on div "Edit Experience * Company No Company (Self-Employed) Mercury Capital Partners T…" at bounding box center [215, 94] width 391 height 238
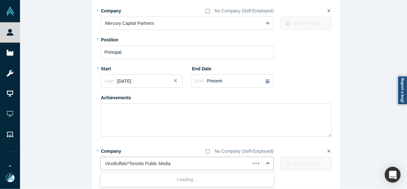
scroll to position [0, 0]
type input "Buffalo*Toronto Public Media"
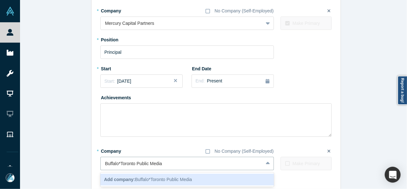
click at [124, 178] on b "Add company:" at bounding box center [119, 178] width 31 height 5
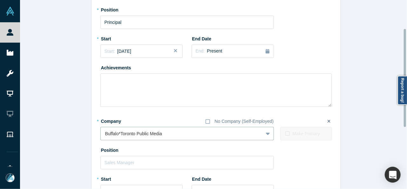
scroll to position [97, 0]
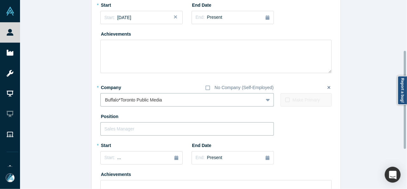
click at [122, 129] on input "text" at bounding box center [186, 128] width 173 height 13
paste input "President/Corporate Support Vice President/Corporate Support"
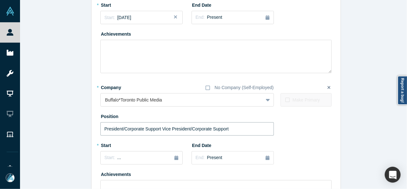
drag, startPoint x: 159, startPoint y: 129, endPoint x: 57, endPoint y: 130, distance: 102.2
click at [57, 130] on div "Edit Experience * Company No Company (Self-Employed) Mercury Capital Partners T…" at bounding box center [215, 84] width 391 height 345
type input "Vice President/Corporate Support"
click at [149, 156] on div "Start: ..." at bounding box center [141, 157] width 74 height 7
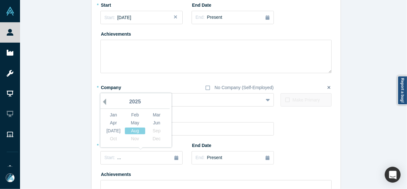
click at [101, 102] on button "Previous Year" at bounding box center [103, 101] width 6 height 6
drag, startPoint x: 155, startPoint y: 132, endPoint x: 152, endPoint y: 132, distance: 3.5
click at [155, 131] on div "Sep" at bounding box center [156, 130] width 20 height 7
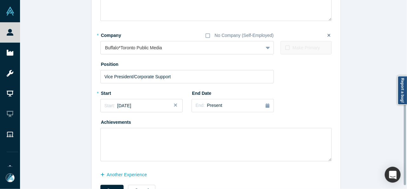
scroll to position [174, 0]
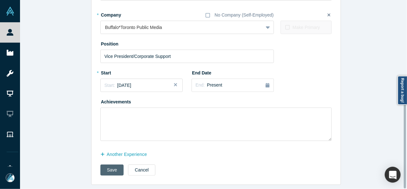
click at [109, 167] on button "Save" at bounding box center [111, 169] width 23 height 11
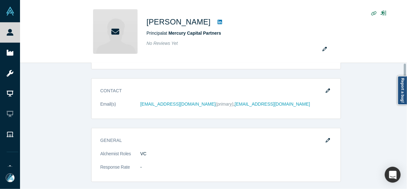
scroll to position [0, 0]
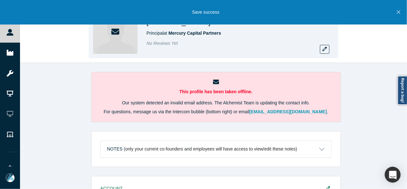
click at [373, 60] on div "William Saurer Principal at Mercury Capital Partners No Reviews Yet" at bounding box center [213, 31] width 387 height 63
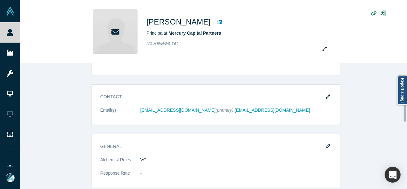
scroll to position [190, 0]
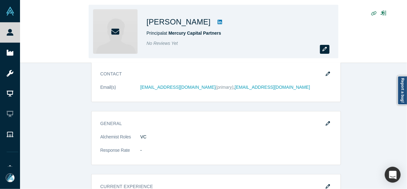
click at [327, 48] on button "button" at bounding box center [325, 49] width 10 height 9
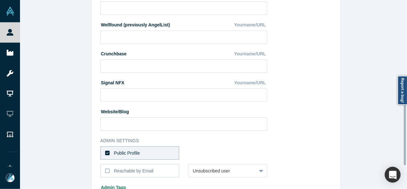
scroll to position [282, 0]
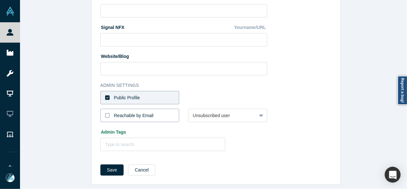
click at [121, 112] on div "Reachable by Email" at bounding box center [134, 115] width 40 height 7
click at [0, 0] on input "Reachable by Email" at bounding box center [0, 0] width 0 height 0
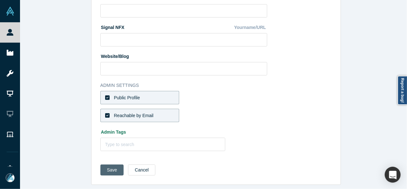
click at [107, 166] on button "Save" at bounding box center [111, 169] width 23 height 11
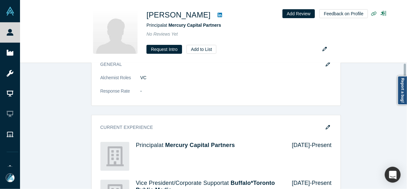
scroll to position [0, 0]
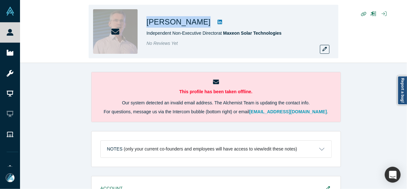
drag, startPoint x: 145, startPoint y: 19, endPoint x: 197, endPoint y: 23, distance: 51.6
click at [197, 23] on div "Steve Leonard Independent Non-Executive Director at Maxeon Solar Technologies N…" at bounding box center [213, 31] width 249 height 53
copy div "Steve Leonard"
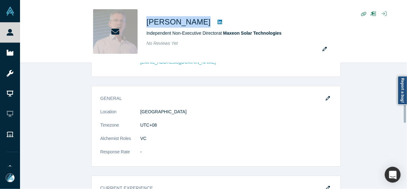
scroll to position [317, 0]
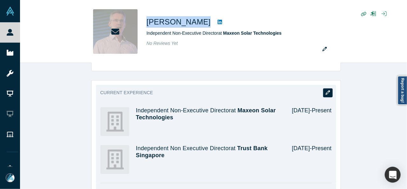
click at [327, 88] on button "button" at bounding box center [328, 92] width 10 height 9
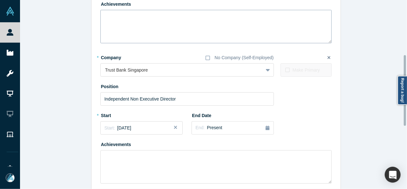
scroll to position [159, 0]
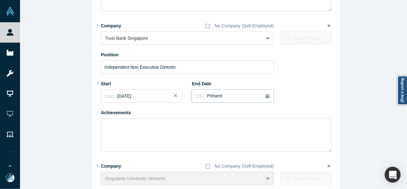
click at [208, 93] on span "Present" at bounding box center [214, 95] width 15 height 5
click at [193, 112] on button "Previous Year" at bounding box center [194, 113] width 6 height 6
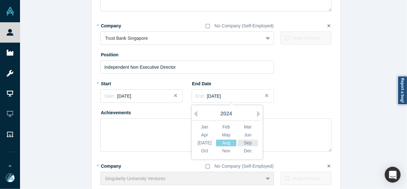
click at [247, 142] on div "Sep" at bounding box center [247, 142] width 20 height 7
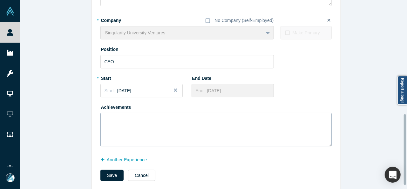
scroll to position [314, 0]
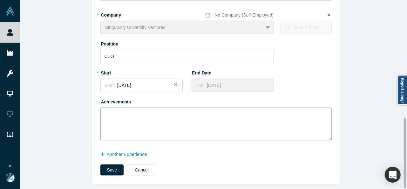
click at [131, 149] on button "another Experience" at bounding box center [126, 154] width 53 height 11
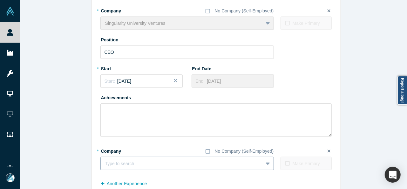
click at [140, 166] on div at bounding box center [181, 163] width 153 height 8
paste input "Nanyang Technological University Singapore logo Advisory Board (School of Compu…"
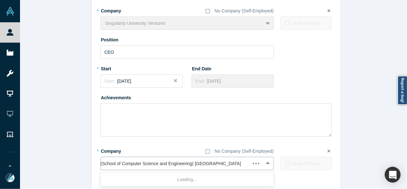
scroll to position [0, 258]
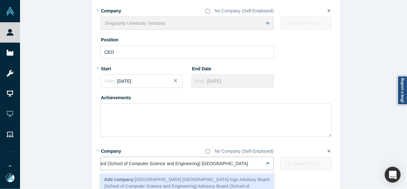
drag, startPoint x: 189, startPoint y: 165, endPoint x: 66, endPoint y: 163, distance: 122.8
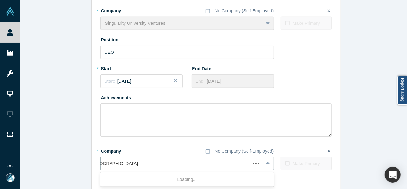
scroll to position [0, 0]
type input "Nanyang Technological University"
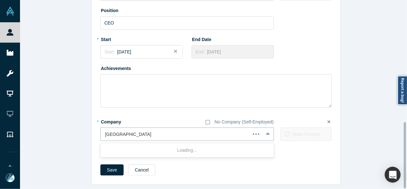
scroll to position [347, 0]
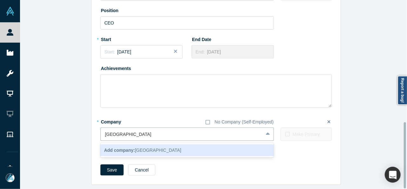
click at [132, 148] on b "Add company:" at bounding box center [119, 149] width 31 height 5
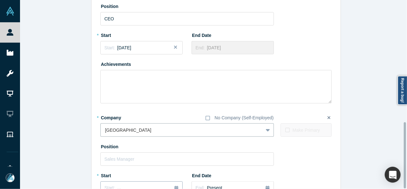
click at [117, 185] on span "..." at bounding box center [119, 187] width 4 height 5
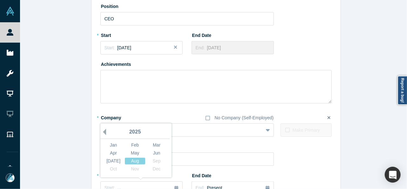
click at [103, 132] on button "Previous Year" at bounding box center [103, 132] width 6 height 6
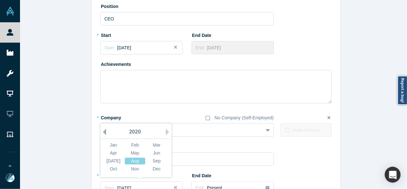
click at [103, 132] on button "Previous Year" at bounding box center [103, 132] width 6 height 6
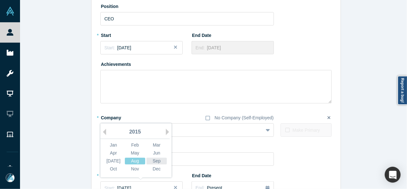
click at [157, 161] on div "Sep" at bounding box center [156, 160] width 20 height 7
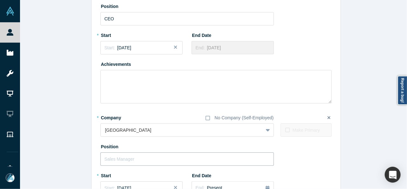
click at [133, 158] on input "text" at bounding box center [186, 158] width 173 height 13
paste input "Advisory Board (School of Computer Science and Engineering)"
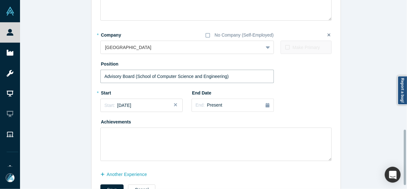
scroll to position [442, 0]
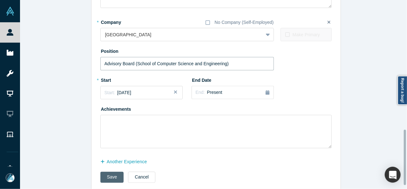
type input "Advisory Board (School of Computer Science and Engineering)"
click at [110, 176] on button "Save" at bounding box center [111, 176] width 23 height 11
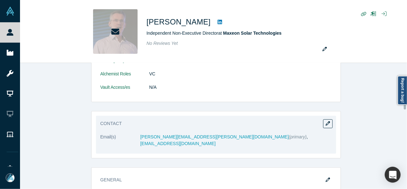
scroll to position [159, 0]
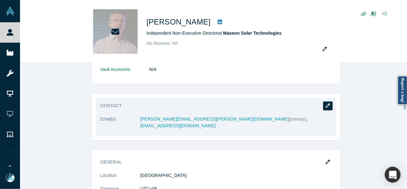
click at [327, 104] on icon "button" at bounding box center [327, 105] width 4 height 4
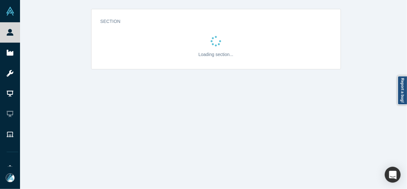
scroll to position [0, 0]
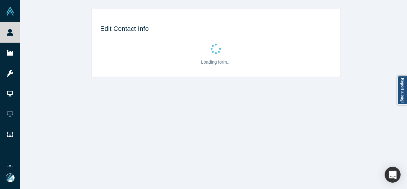
select select "US"
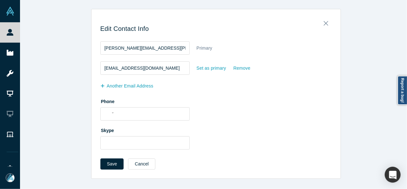
drag, startPoint x: 204, startPoint y: 69, endPoint x: 199, endPoint y: 73, distance: 6.3
click at [204, 69] on div "Set as primary" at bounding box center [211, 68] width 30 height 11
click at [0, 0] on input "Set as primary" at bounding box center [0, 0] width 0 height 0
click at [121, 159] on div "Save Cancel" at bounding box center [130, 163] width 60 height 11
click at [117, 160] on button "Save" at bounding box center [111, 163] width 23 height 11
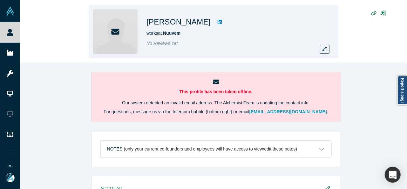
drag, startPoint x: 145, startPoint y: 18, endPoint x: 208, endPoint y: 23, distance: 63.7
click at [208, 23] on div "[PERSON_NAME] works at Nuuvem No Reviews Yet" at bounding box center [213, 31] width 249 height 53
copy h1 "[PERSON_NAME]"
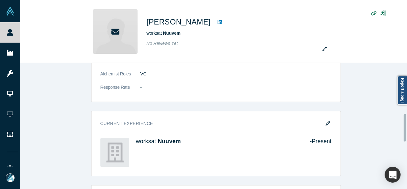
scroll to position [254, 0]
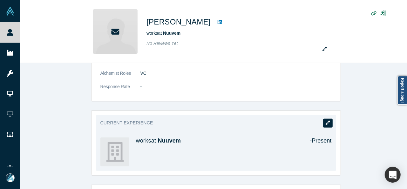
click at [325, 124] on button "button" at bounding box center [328, 122] width 10 height 9
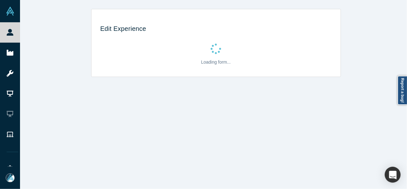
scroll to position [0, 0]
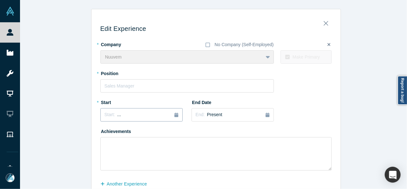
click at [136, 116] on div "Start: ..." at bounding box center [141, 114] width 74 height 7
click at [101, 134] on button "Previous Year" at bounding box center [103, 132] width 6 height 6
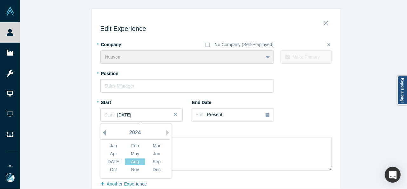
click at [101, 133] on button "Previous Year" at bounding box center [103, 132] width 6 height 6
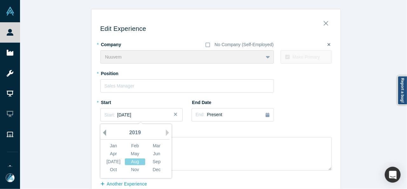
click at [101, 133] on button "Previous Year" at bounding box center [103, 132] width 6 height 6
drag, startPoint x: 135, startPoint y: 147, endPoint x: 135, endPoint y: 122, distance: 24.8
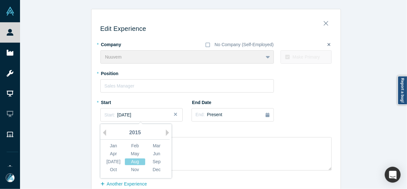
click at [135, 146] on div "Feb" at bounding box center [135, 145] width 20 height 7
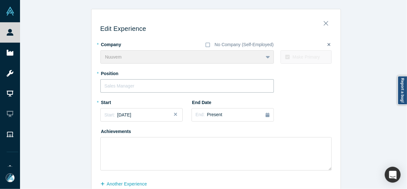
paste input "Co-Founder / CEO"
click at [135, 87] on input "text" at bounding box center [186, 85] width 173 height 13
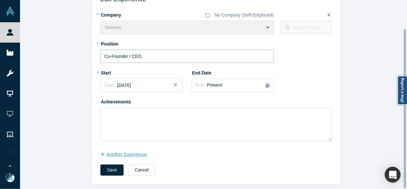
scroll to position [34, 0]
type input "Co-Founder / CEO"
click at [126, 150] on button "another Experience" at bounding box center [126, 154] width 53 height 11
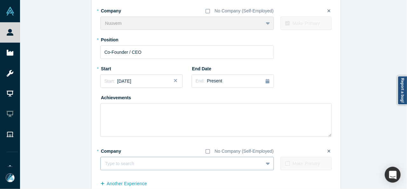
click at [135, 163] on div at bounding box center [181, 163] width 153 height 8
paste input "General Partner & Co-founder General Partner & Co-founder [DOMAIN_NAME]"
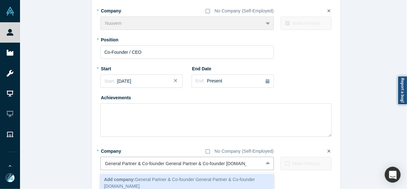
drag, startPoint x: 223, startPoint y: 165, endPoint x: 82, endPoint y: 166, distance: 141.6
click at [82, 166] on div "Edit Experience * Company No Company (Self-Employed) Nuuvem To pick up a dragga…" at bounding box center [215, 94] width 391 height 238
type input "[DOMAIN_NAME]"
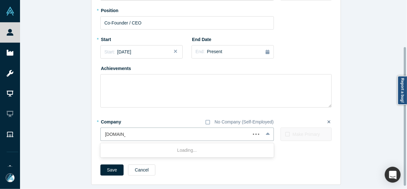
scroll to position [67, 0]
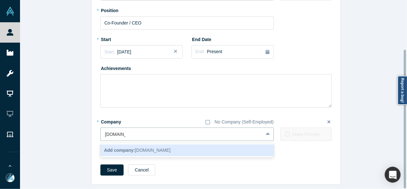
click at [133, 147] on span "Add company: [DOMAIN_NAME]" at bounding box center [137, 149] width 66 height 5
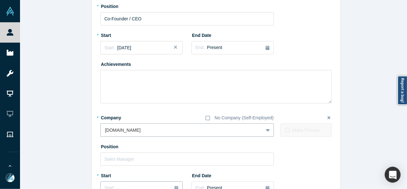
click at [121, 183] on button "Start: ..." at bounding box center [141, 187] width 82 height 13
click at [102, 131] on button "Previous Year" at bounding box center [103, 132] width 6 height 6
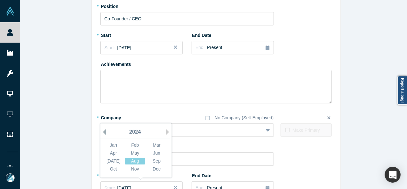
click at [102, 131] on button "Previous Year" at bounding box center [103, 132] width 6 height 6
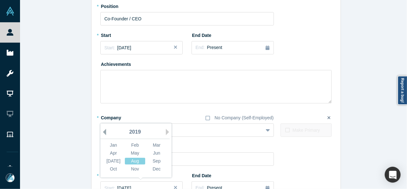
click at [102, 131] on button "Previous Year" at bounding box center [103, 132] width 6 height 6
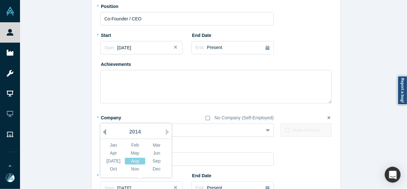
click at [102, 131] on button "Previous Year" at bounding box center [103, 132] width 6 height 6
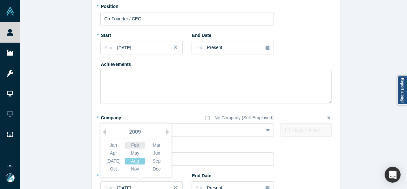
click at [139, 143] on div "Feb" at bounding box center [135, 145] width 20 height 7
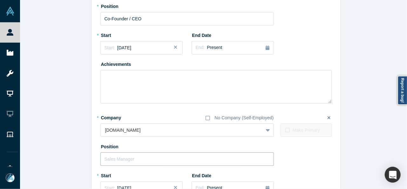
click at [139, 157] on input "text" at bounding box center [186, 158] width 173 height 13
paste input "General Partner & Co-founder General Partner & Co-founder"
drag, startPoint x: 161, startPoint y: 158, endPoint x: 251, endPoint y: 158, distance: 90.1
click at [251, 158] on input "General Partner & Co-founder General Partner & Co-founder" at bounding box center [186, 158] width 173 height 13
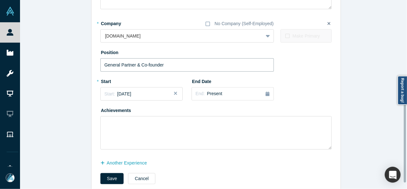
scroll to position [162, 0]
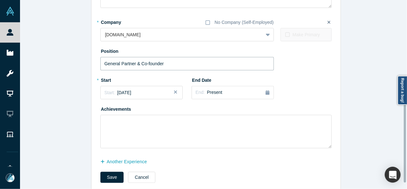
type input "General Partner & Co-founder"
click at [117, 163] on button "another Experience" at bounding box center [126, 161] width 53 height 11
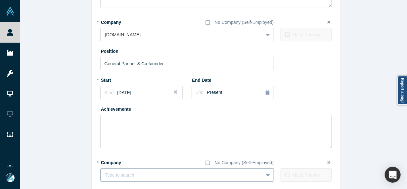
scroll to position [174, 0]
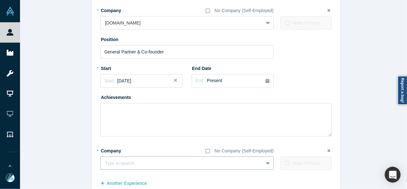
click at [117, 170] on fieldset "* Company No Company (Self-Employed) Type to search To pick up a draggable item…" at bounding box center [215, 159] width 231 height 29
paste input "Advisor & Investor Advisor & Investor Mediar Solutions (formerly IDXP Analytics)"
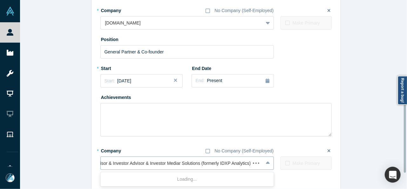
scroll to position [0, 5]
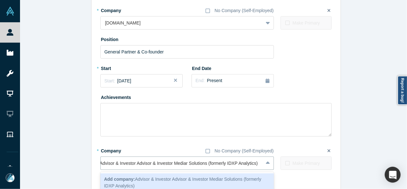
drag, startPoint x: 171, startPoint y: 163, endPoint x: 53, endPoint y: 163, distance: 118.4
click at [53, 163] on div "Edit Experience * Company No Company (Self-Employed) Nuuvem To pick up a dragga…" at bounding box center [215, 24] width 391 height 378
type input "Mediar Solutions (formerly IDXP Analytics)"
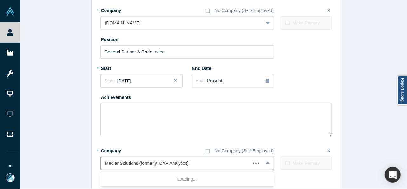
scroll to position [0, 0]
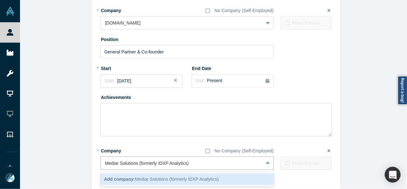
click at [123, 179] on b "Add company:" at bounding box center [119, 178] width 31 height 5
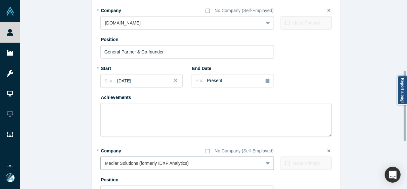
scroll to position [237, 0]
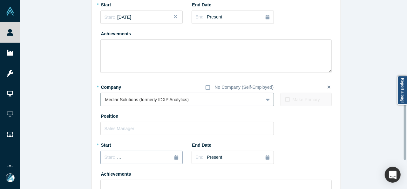
click at [117, 156] on div "Start: ..." at bounding box center [141, 157] width 74 height 7
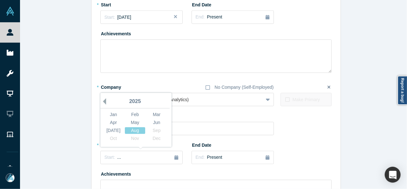
click at [102, 101] on button "Previous Year" at bounding box center [103, 101] width 6 height 6
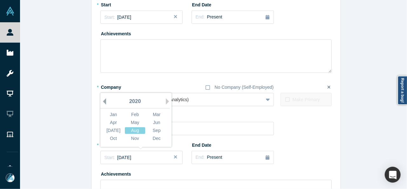
click at [102, 101] on button "Previous Year" at bounding box center [103, 101] width 6 height 6
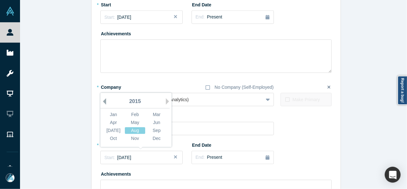
click at [102, 101] on button "Previous Year" at bounding box center [103, 101] width 6 height 6
click at [109, 139] on div "Oct" at bounding box center [113, 138] width 20 height 7
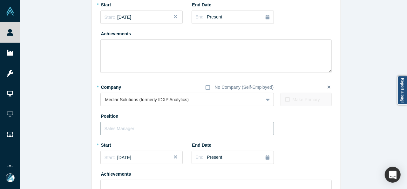
click at [116, 126] on input "text" at bounding box center [186, 128] width 173 height 13
paste input "Advisor & Investor Advisor & Investor"
drag, startPoint x: 137, startPoint y: 127, endPoint x: 211, endPoint y: 126, distance: 73.6
click at [211, 126] on input "Advisor & Investor Advisor & Investor" at bounding box center [186, 128] width 173 height 13
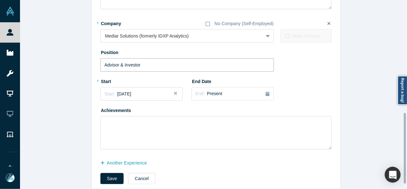
type input "Advisor & Investor"
click at [110, 176] on button "Save" at bounding box center [111, 178] width 23 height 11
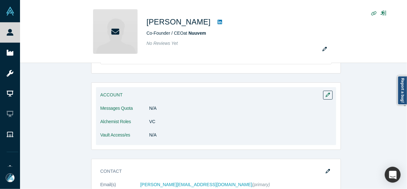
scroll to position [95, 0]
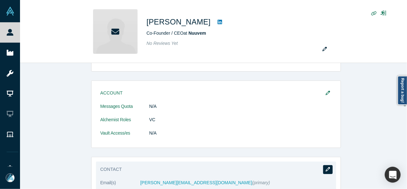
click at [323, 166] on button "button" at bounding box center [328, 169] width 10 height 9
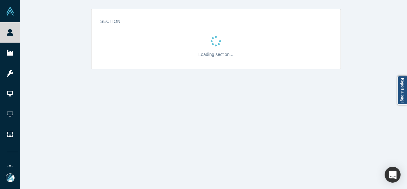
scroll to position [0, 0]
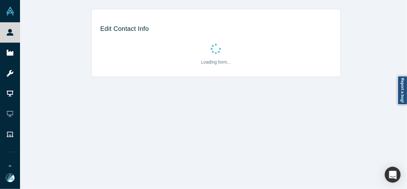
select select "US"
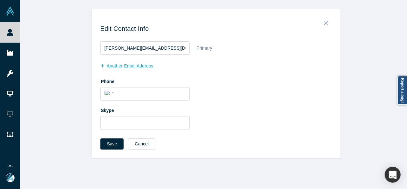
click at [118, 66] on button "another Email Address" at bounding box center [130, 65] width 60 height 11
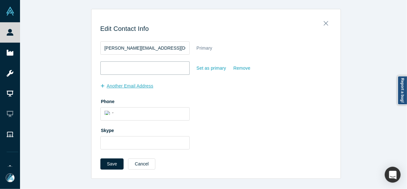
click at [118, 66] on input "email" at bounding box center [144, 67] width 89 height 13
paste input "[EMAIL_ADDRESS][DOMAIN_NAME]"
type input "[EMAIL_ADDRESS][DOMAIN_NAME]"
click at [206, 67] on div "Set as primary" at bounding box center [211, 68] width 30 height 11
click at [0, 0] on input "Set as primary" at bounding box center [0, 0] width 0 height 0
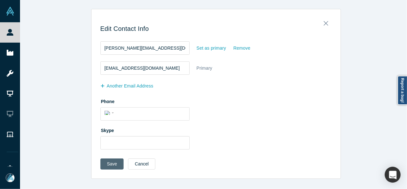
click at [107, 161] on button "Save" at bounding box center [111, 163] width 23 height 11
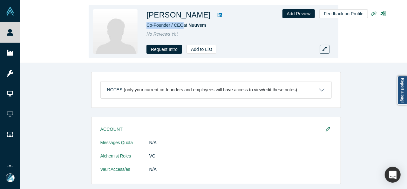
drag, startPoint x: 142, startPoint y: 26, endPoint x: 182, endPoint y: 25, distance: 40.3
click at [182, 25] on div "[PERSON_NAME] Co-Founder / CEO at Nuuvem No Reviews Yet Request Intro Add to Li…" at bounding box center [213, 31] width 249 height 53
copy span "Co-Founder / CEO"
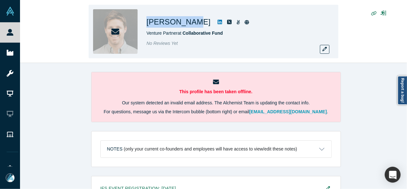
drag, startPoint x: 145, startPoint y: 25, endPoint x: 188, endPoint y: 24, distance: 43.5
click at [188, 24] on div "[PERSON_NAME] Venture Partner at Collaborative Fund No Reviews Yet" at bounding box center [213, 31] width 249 height 53
copy h1 "[PERSON_NAME]"
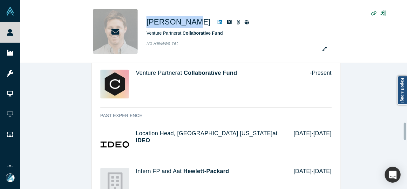
scroll to position [413, 0]
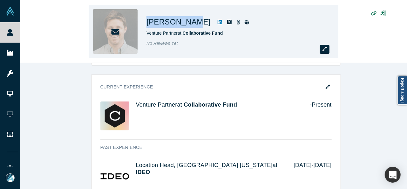
click at [322, 48] on button "button" at bounding box center [325, 49] width 10 height 9
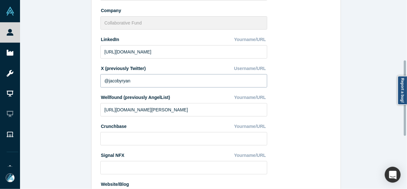
scroll to position [282, 0]
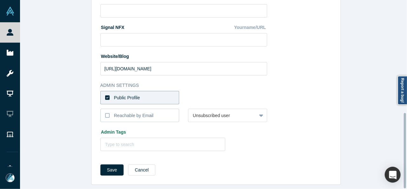
click at [146, 93] on label "Public Profile" at bounding box center [139, 97] width 79 height 13
click at [0, 0] on input "Public Profile" at bounding box center [0, 0] width 0 height 0
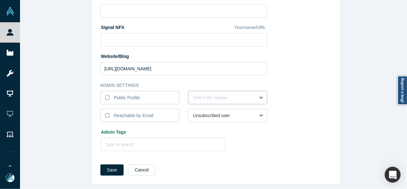
click at [208, 94] on div at bounding box center [222, 98] width 59 height 8
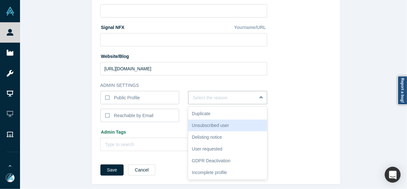
click at [208, 120] on div "Unsubscribed user" at bounding box center [227, 125] width 79 height 12
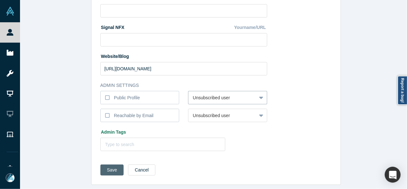
click at [105, 167] on button "Save" at bounding box center [111, 169] width 23 height 11
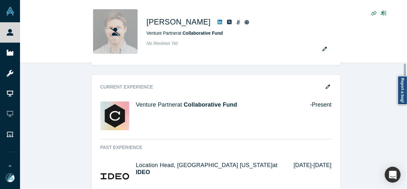
scroll to position [0, 0]
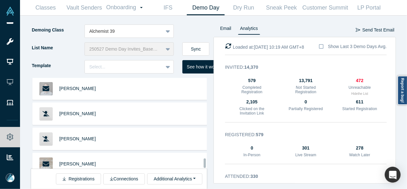
scroll to position [11397, 0]
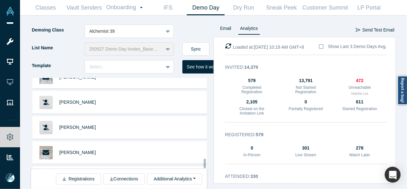
drag, startPoint x: 204, startPoint y: 163, endPoint x: 200, endPoint y: 166, distance: 5.4
click at [203, 168] on div "[PERSON_NAME] [PERSON_NAME] Not Registered [PERSON_NAME] Not Registered [PERSON…" at bounding box center [119, 123] width 176 height 90
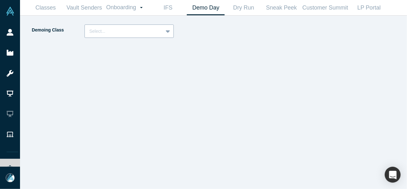
click at [123, 32] on div at bounding box center [123, 31] width 69 height 8
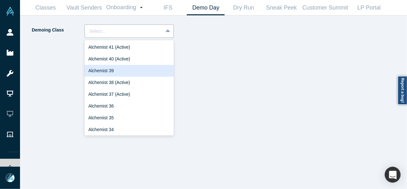
click at [110, 70] on div "Alchemist 39" at bounding box center [128, 71] width 89 height 12
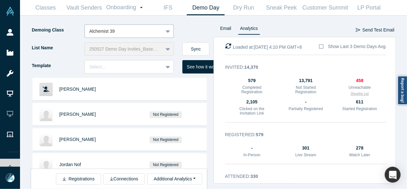
click at [361, 94] on button "Show the List" at bounding box center [359, 93] width 18 height 5
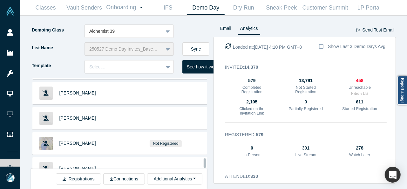
scroll to position [10796, 0]
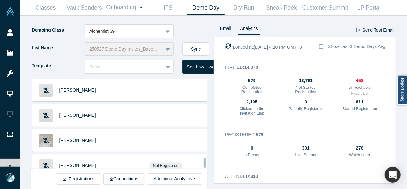
scroll to position [11209, 0]
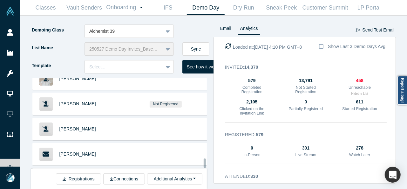
scroll to position [11272, 0]
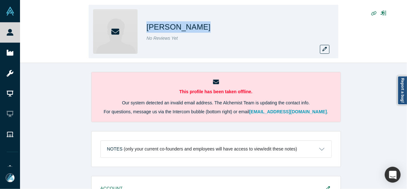
drag, startPoint x: 145, startPoint y: 25, endPoint x: 210, endPoint y: 24, distance: 64.8
click at [211, 24] on div "[PERSON_NAME] No Reviews Yet" at bounding box center [213, 31] width 249 height 53
copy h1 "[PERSON_NAME]"
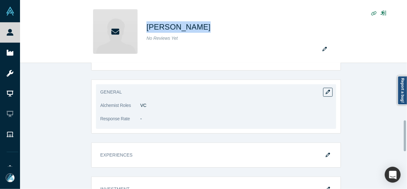
scroll to position [190, 0]
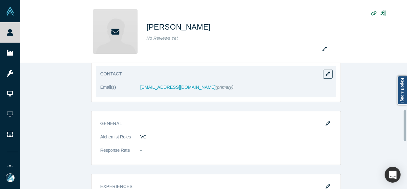
click at [136, 88] on dt "Email(s)" at bounding box center [120, 90] width 40 height 13
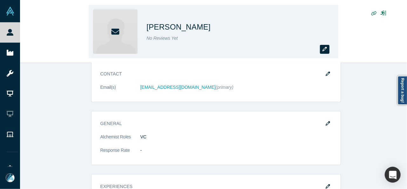
click at [322, 50] on button "button" at bounding box center [325, 49] width 10 height 9
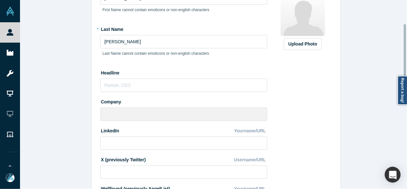
scroll to position [63, 0]
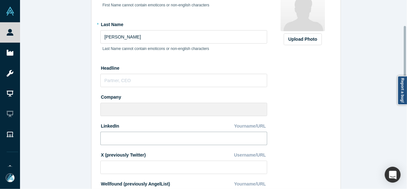
click at [130, 139] on input at bounding box center [183, 137] width 167 height 13
paste input "[URL][DOMAIN_NAME]"
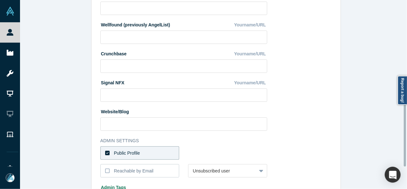
scroll to position [282, 0]
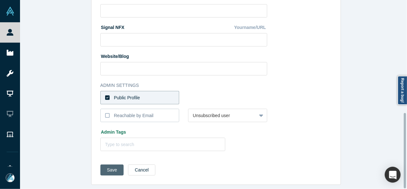
type input "[URL][DOMAIN_NAME]"
click at [112, 165] on button "Save" at bounding box center [111, 169] width 23 height 11
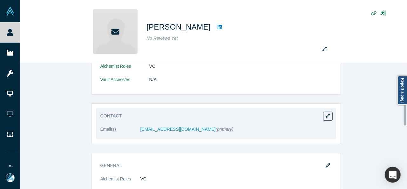
scroll to position [159, 0]
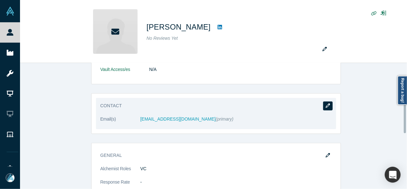
click at [326, 104] on icon "button" at bounding box center [327, 105] width 4 height 4
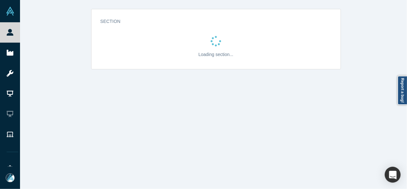
scroll to position [0, 0]
select select "US"
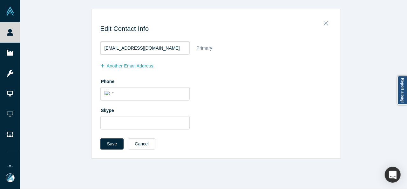
click at [140, 64] on button "another Email Address" at bounding box center [130, 65] width 60 height 11
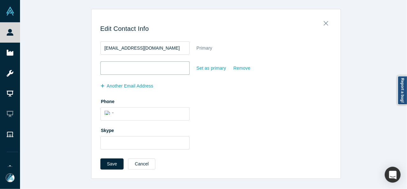
click at [141, 64] on input "email" at bounding box center [144, 67] width 89 height 13
paste input "[PERSON_NAME][EMAIL_ADDRESS][PERSON_NAME][DOMAIN_NAME]"
type input "[PERSON_NAME][EMAIL_ADDRESS][PERSON_NAME][DOMAIN_NAME]"
click at [212, 66] on div "Set as primary" at bounding box center [211, 68] width 30 height 11
click at [0, 0] on input "Set as primary" at bounding box center [0, 0] width 0 height 0
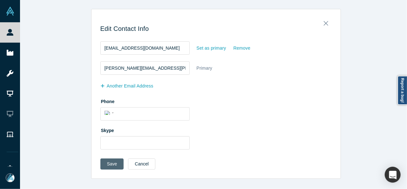
click at [107, 161] on button "Save" at bounding box center [111, 163] width 23 height 11
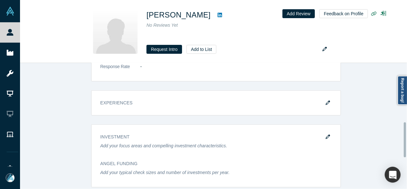
scroll to position [190, 0]
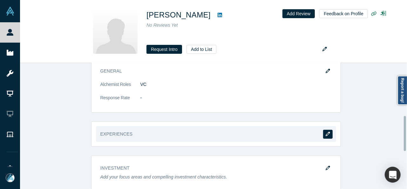
click at [327, 130] on button "button" at bounding box center [328, 134] width 10 height 9
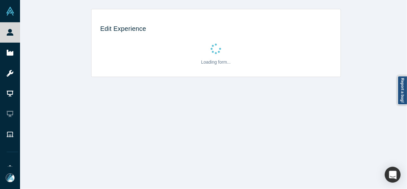
scroll to position [0, 0]
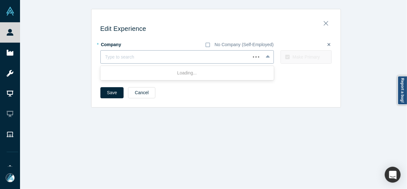
click at [121, 56] on div at bounding box center [175, 57] width 141 height 8
paste input "Ferrous Systems GmbH logo Fractional Business Development Executive Fractional …"
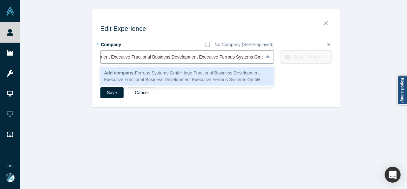
drag, startPoint x: 209, startPoint y: 57, endPoint x: 76, endPoint y: 57, distance: 134.0
click at [76, 57] on div "Edit Experience * Company No Company (Self-Employed) 1 result available for sea…" at bounding box center [215, 58] width 391 height 98
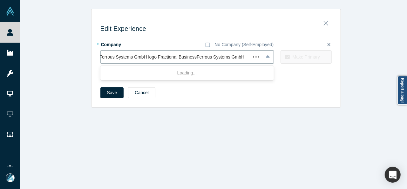
scroll to position [0, 0]
type input "Ferrous Systems GmbH"
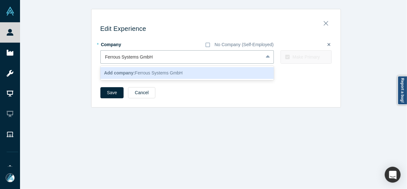
click at [127, 68] on div "Add company: Ferrous Systems GmbH" at bounding box center [186, 73] width 173 height 12
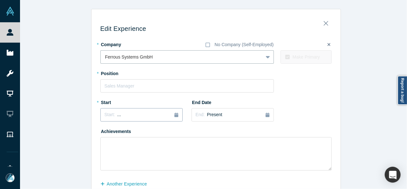
click at [119, 119] on button "Start: ..." at bounding box center [141, 114] width 82 height 13
click at [101, 131] on button "Previous Year" at bounding box center [103, 132] width 6 height 6
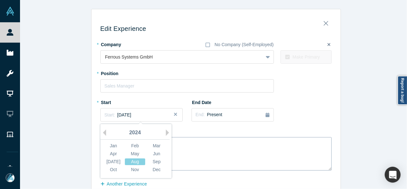
drag, startPoint x: 112, startPoint y: 172, endPoint x: 115, endPoint y: 162, distance: 9.9
click at [112, 171] on div "Oct" at bounding box center [113, 169] width 20 height 7
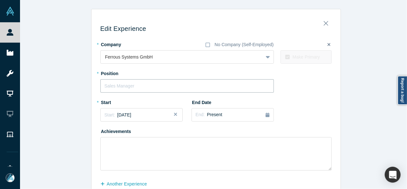
click at [126, 82] on input "text" at bounding box center [186, 85] width 173 height 13
paste input "Development Executive Fractional Business Development Executive"
drag, startPoint x: 187, startPoint y: 85, endPoint x: 245, endPoint y: 84, distance: 57.8
click at [245, 84] on input "Development Executive Fractional Business Development Executive" at bounding box center [186, 85] width 173 height 13
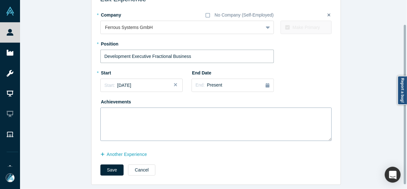
scroll to position [34, 0]
type input "Development Executive Fractional Business"
click at [135, 150] on button "another Experience" at bounding box center [126, 154] width 53 height 11
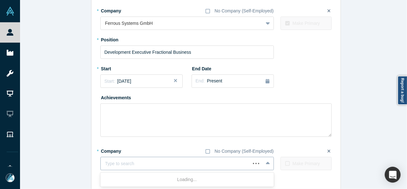
click at [143, 157] on div "Type to search" at bounding box center [186, 162] width 173 height 13
paste input "Founder & Principal Founder & Principal Linda Campbell Consulting"
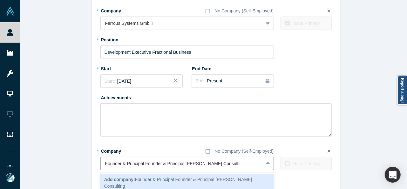
drag, startPoint x: 183, startPoint y: 165, endPoint x: 91, endPoint y: 163, distance: 92.1
click at [91, 163] on div "Edit Experience * Company No Company (Self-Employed) Ferrous Systems GmbH To pi…" at bounding box center [215, 96] width 249 height 233
type input "Linda Campbell Consulting"
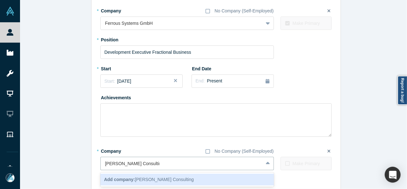
click at [130, 179] on b "Add company:" at bounding box center [119, 178] width 31 height 5
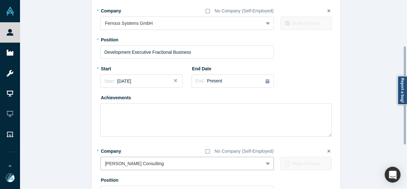
scroll to position [97, 0]
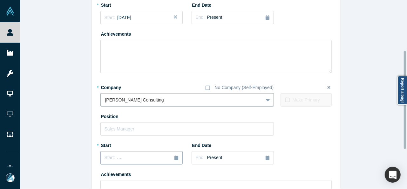
click at [128, 160] on div "Start: ..." at bounding box center [141, 157] width 74 height 7
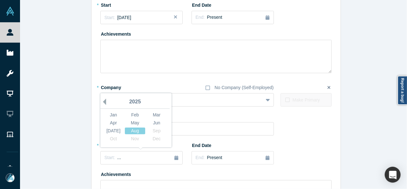
click at [103, 103] on button "Previous Year" at bounding box center [103, 101] width 6 height 6
click at [150, 113] on div "Mar" at bounding box center [156, 114] width 20 height 7
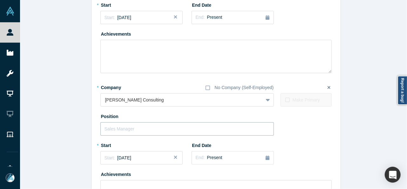
click at [143, 132] on input "text" at bounding box center [186, 128] width 173 height 13
paste input "Founder & Principal Founder & Principal"
drag, startPoint x: 141, startPoint y: 129, endPoint x: 201, endPoint y: 131, distance: 59.7
click at [201, 131] on input "Founder & Principal Founder & Principal" at bounding box center [186, 128] width 173 height 13
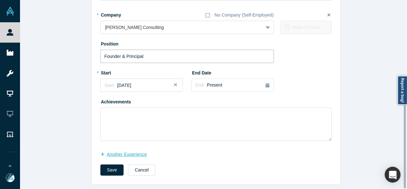
scroll to position [174, 0]
type input "Founder & Principal"
click at [111, 166] on button "Save" at bounding box center [111, 169] width 23 height 11
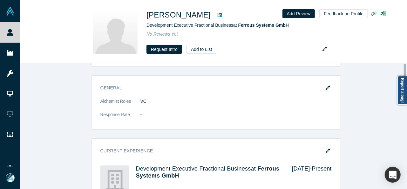
scroll to position [0, 0]
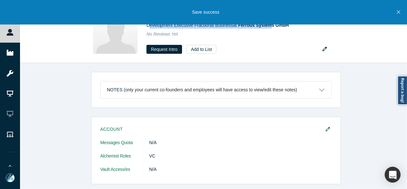
drag, startPoint x: 145, startPoint y: 27, endPoint x: 274, endPoint y: 28, distance: 128.9
click at [269, 27] on div "Linda Campbell Development Executive Fractional Business at Ferrous Systems Gmb…" at bounding box center [213, 31] width 249 height 53
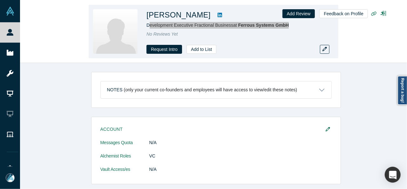
copy span "Development Executive Fractional Business at Ferrous Systems GmbH"
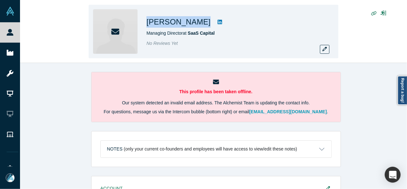
drag, startPoint x: 144, startPoint y: 23, endPoint x: 188, endPoint y: 24, distance: 43.8
click at [188, 24] on div "[PERSON_NAME] Managing Director at SaaS Capital No Reviews Yet" at bounding box center [213, 31] width 249 height 53
copy div "[PERSON_NAME]"
click at [327, 49] on button "button" at bounding box center [325, 49] width 10 height 9
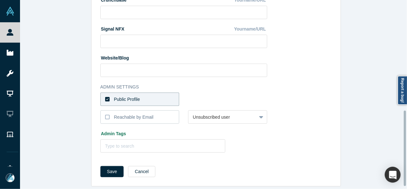
scroll to position [282, 0]
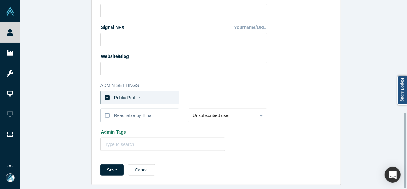
click at [163, 91] on label "Public Profile" at bounding box center [139, 97] width 79 height 13
click at [0, 0] on input "Public Profile" at bounding box center [0, 0] width 0 height 0
click at [201, 96] on div at bounding box center [222, 98] width 59 height 8
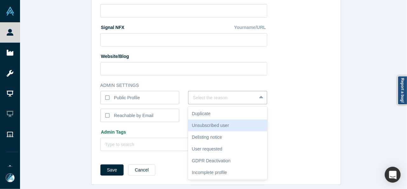
click at [211, 119] on div "Unsubscribed user" at bounding box center [227, 125] width 79 height 12
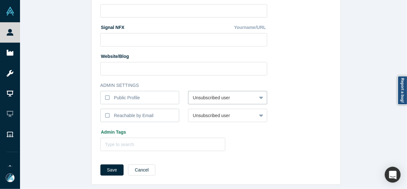
click at [109, 165] on button "Save" at bounding box center [111, 169] width 23 height 11
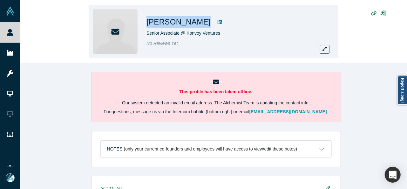
drag, startPoint x: 147, startPoint y: 23, endPoint x: 188, endPoint y: 26, distance: 41.1
click at [188, 26] on div "[PERSON_NAME]" at bounding box center [235, 21] width 178 height 11
copy div "[PERSON_NAME]"
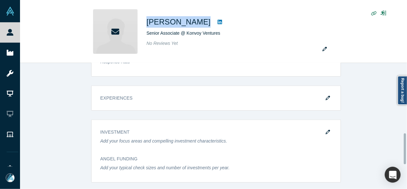
scroll to position [286, 0]
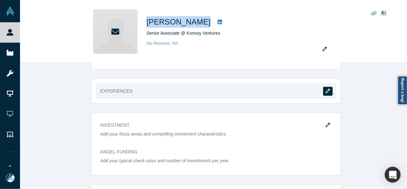
click at [323, 89] on button "button" at bounding box center [328, 91] width 10 height 9
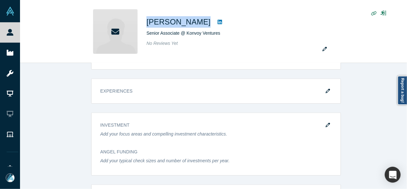
scroll to position [0, 0]
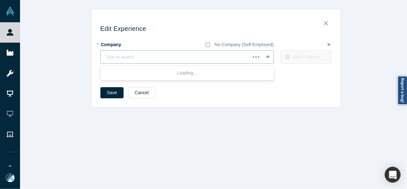
click at [123, 57] on div at bounding box center [175, 57] width 141 height 8
paste input "Konvoy"
type input "Konvoy"
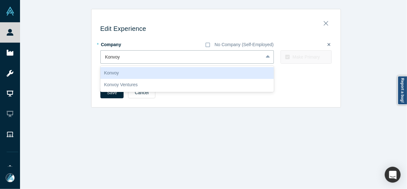
click at [116, 70] on div "Konvoy" at bounding box center [186, 73] width 173 height 12
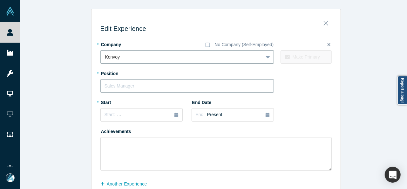
click at [116, 87] on input "text" at bounding box center [186, 85] width 173 height 13
type input "Partner"
click at [121, 115] on div "Start: ..." at bounding box center [141, 114] width 74 height 7
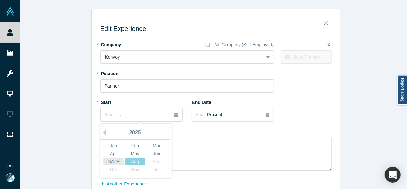
click at [113, 163] on div "[DATE]" at bounding box center [113, 161] width 20 height 7
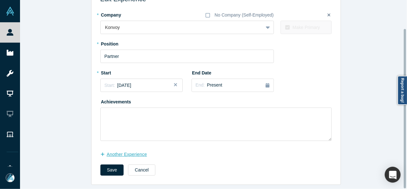
scroll to position [34, 0]
click at [140, 149] on button "another Experience" at bounding box center [126, 154] width 53 height 11
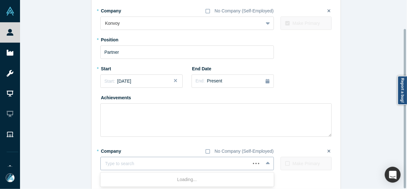
click at [137, 163] on div at bounding box center [175, 163] width 141 height 8
paste input "Board Member Board Member k-ID"
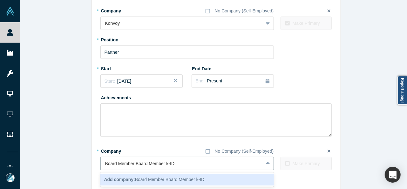
drag, startPoint x: 164, startPoint y: 164, endPoint x: 85, endPoint y: 163, distance: 79.4
click at [85, 163] on div "Edit Experience * Company No Company (Self-Employed) Konvoy To pick up a dragga…" at bounding box center [215, 94] width 391 height 238
type input "k-ID"
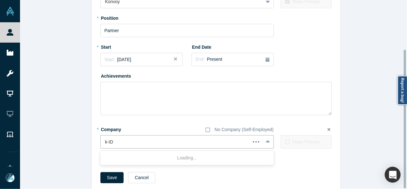
scroll to position [67, 0]
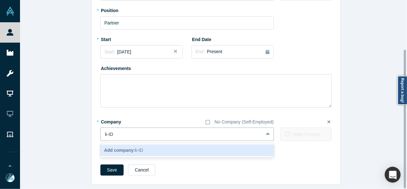
click at [124, 147] on b "Add company:" at bounding box center [119, 149] width 31 height 5
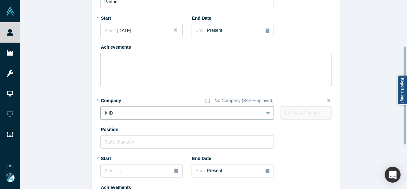
scroll to position [99, 0]
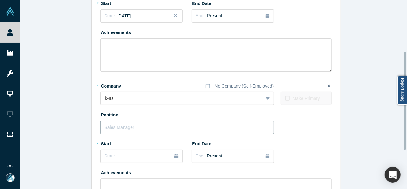
click at [131, 125] on input "text" at bounding box center [186, 126] width 173 height 13
paste input "Board Member Board Member"
drag, startPoint x: 132, startPoint y: 128, endPoint x: 187, endPoint y: 129, distance: 55.3
click at [187, 129] on input "Board Member Board Member" at bounding box center [186, 126] width 173 height 13
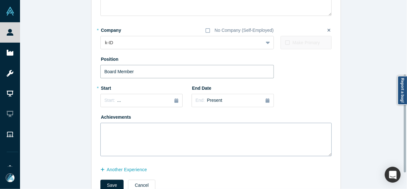
scroll to position [162, 0]
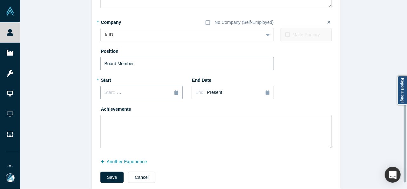
type input "Board Member"
click at [110, 94] on span "Start:" at bounding box center [109, 92] width 10 height 5
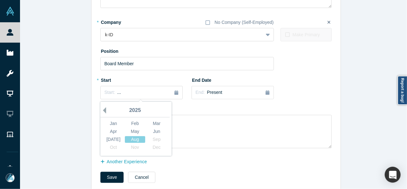
click at [103, 109] on button "Previous Year" at bounding box center [103, 110] width 6 height 6
click at [102, 109] on button "Previous Year" at bounding box center [103, 110] width 6 height 6
click at [108, 148] on div "Oct" at bounding box center [113, 147] width 20 height 7
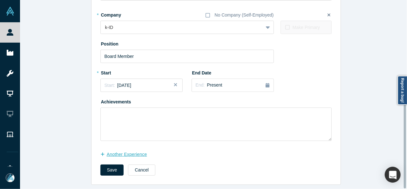
scroll to position [174, 0]
click at [131, 153] on button "another Experience" at bounding box center [126, 154] width 53 height 11
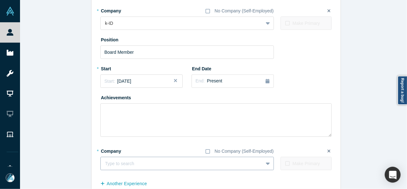
click at [134, 163] on div at bounding box center [181, 163] width 153 height 8
paste input "Board Member Board Member Cognitive3D"
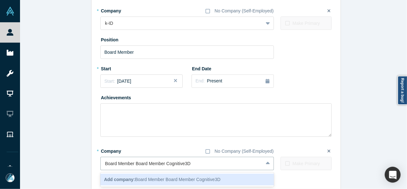
drag, startPoint x: 164, startPoint y: 164, endPoint x: 84, endPoint y: 163, distance: 79.4
click at [84, 163] on div "Edit Experience * Company No Company (Self-Employed) Konvoy To pick up a dragga…" at bounding box center [215, 24] width 391 height 378
type input "Cognitive3D"
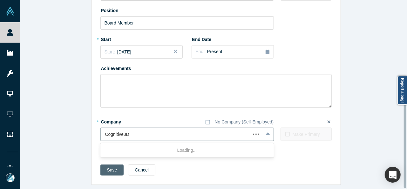
scroll to position [207, 0]
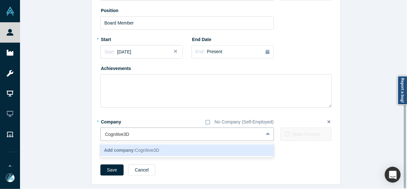
click at [125, 148] on b "Add company:" at bounding box center [119, 149] width 31 height 5
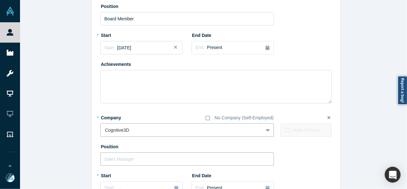
click at [119, 160] on input "text" at bounding box center [186, 158] width 173 height 13
paste input "Board Member Board Member"
drag, startPoint x: 148, startPoint y: 162, endPoint x: 188, endPoint y: 159, distance: 39.7
click at [188, 160] on input "Board Member Board Member" at bounding box center [186, 158] width 173 height 13
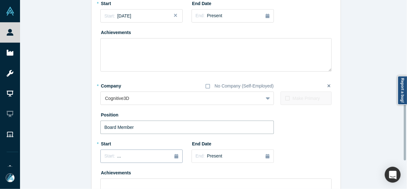
type input "Board Member"
click at [130, 154] on div "Start: ..." at bounding box center [141, 155] width 74 height 7
click at [102, 100] on button "Previous Year" at bounding box center [103, 100] width 6 height 6
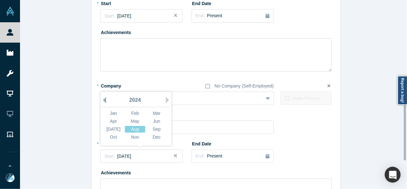
click at [102, 100] on button "Previous Year" at bounding box center [103, 100] width 6 height 6
click at [134, 122] on div "May" at bounding box center [135, 121] width 20 height 7
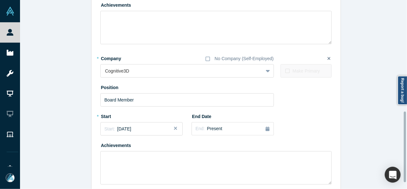
scroll to position [314, 0]
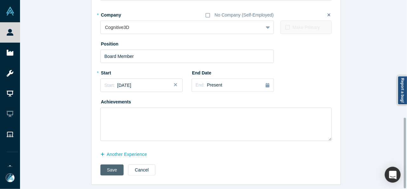
drag, startPoint x: 107, startPoint y: 165, endPoint x: 109, endPoint y: 168, distance: 4.0
click at [107, 165] on button "Save" at bounding box center [111, 169] width 23 height 11
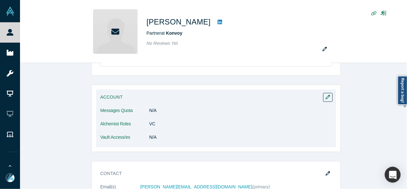
scroll to position [127, 0]
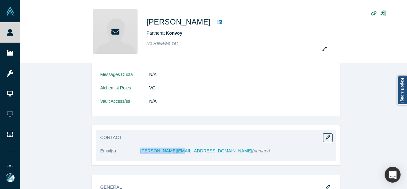
drag, startPoint x: 136, startPoint y: 156, endPoint x: 173, endPoint y: 156, distance: 37.8
click at [173, 156] on dl "Email(s) taylor@konvoy.co (primary)" at bounding box center [215, 153] width 231 height 13
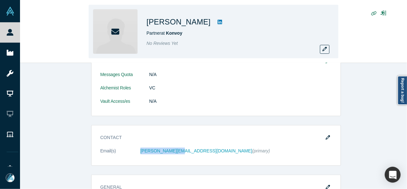
copy dl "taylor@konvoy.co"
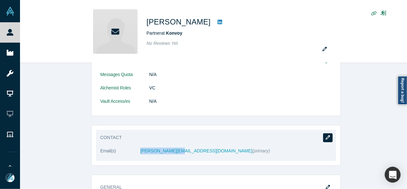
click at [323, 136] on button "button" at bounding box center [328, 137] width 10 height 9
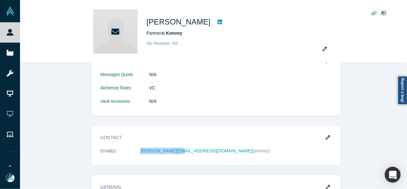
scroll to position [0, 0]
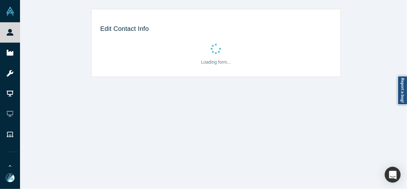
select select "US"
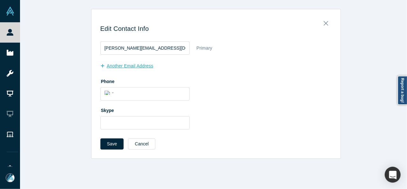
click at [131, 65] on button "another Email Address" at bounding box center [130, 65] width 60 height 11
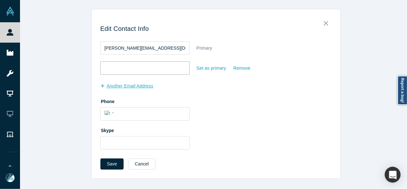
click at [132, 67] on input "email" at bounding box center [144, 67] width 89 height 13
paste input "taylorhurst2@gmail.com"
type input "taylorhurst2@gmail.com"
click at [211, 70] on div "Set as primary" at bounding box center [211, 68] width 30 height 11
click at [0, 0] on input "Set as primary" at bounding box center [0, 0] width 0 height 0
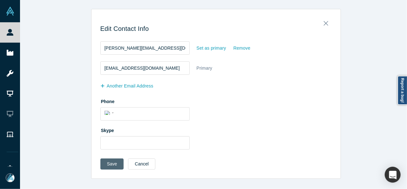
click at [102, 162] on button "Save" at bounding box center [111, 163] width 23 height 11
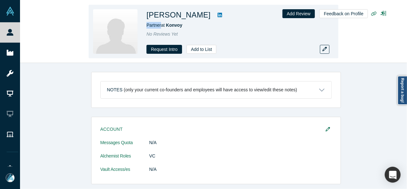
drag, startPoint x: 145, startPoint y: 28, endPoint x: 160, endPoint y: 26, distance: 15.3
click at [160, 26] on div "Taylor Hurst Partner at Konvoy No Reviews Yet Request Intro Add to List" at bounding box center [213, 31] width 249 height 53
copy span "Partner"
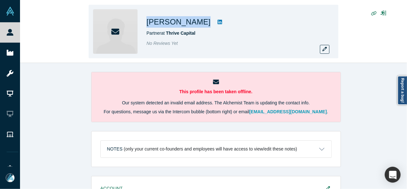
drag, startPoint x: 144, startPoint y: 20, endPoint x: 187, endPoint y: 22, distance: 43.2
click at [189, 22] on div "[PERSON_NAME] Partner at Thrive Capital No Reviews Yet" at bounding box center [213, 31] width 249 height 53
copy h1 "[PERSON_NAME]"
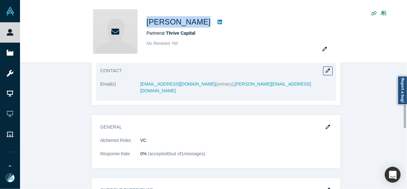
scroll to position [159, 0]
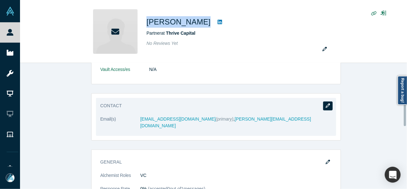
click at [325, 104] on icon "button" at bounding box center [327, 105] width 4 height 4
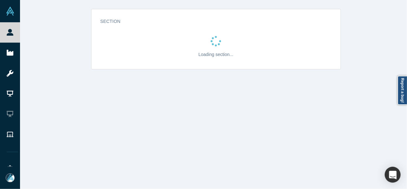
scroll to position [0, 0]
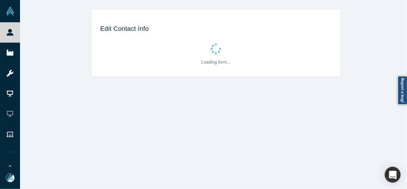
select select "US"
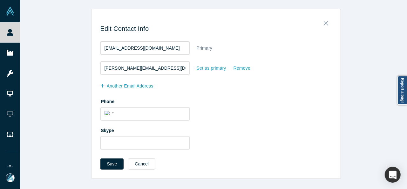
click at [202, 69] on div "Set as primary" at bounding box center [211, 68] width 30 height 11
click at [0, 0] on input "Set as primary" at bounding box center [0, 0] width 0 height 0
click at [114, 162] on button "Save" at bounding box center [111, 163] width 23 height 11
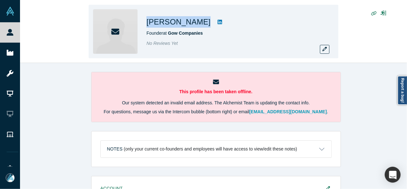
drag, startPoint x: 145, startPoint y: 23, endPoint x: 191, endPoint y: 23, distance: 46.7
click at [191, 23] on div "[PERSON_NAME] Founder at Gow Companies No Reviews Yet" at bounding box center [213, 31] width 249 height 53
copy div "[PERSON_NAME]"
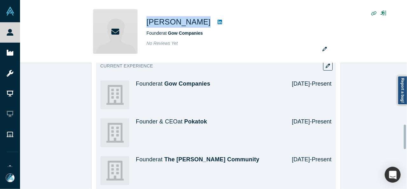
scroll to position [286, 0]
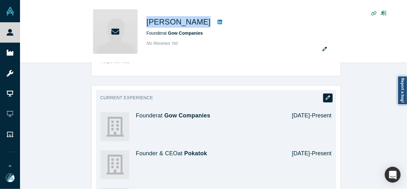
click at [326, 95] on icon "button" at bounding box center [327, 97] width 4 height 4
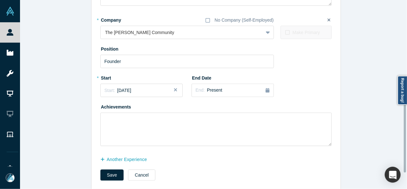
scroll to position [314, 0]
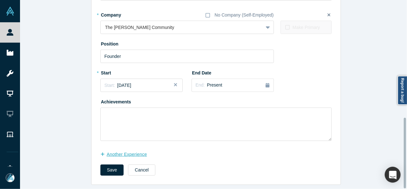
click at [127, 150] on button "another Experience" at bounding box center [126, 154] width 53 height 11
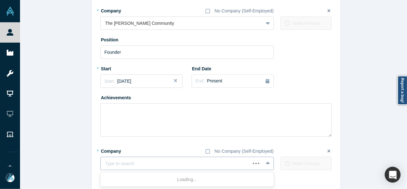
click at [133, 164] on div at bounding box center [175, 163] width 141 height 8
paste input "Head of Houston Head of Houston Greentown Labs"
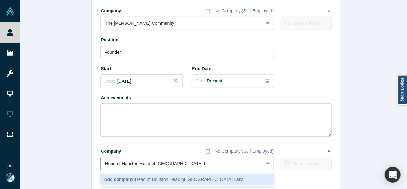
drag, startPoint x: 173, startPoint y: 164, endPoint x: 98, endPoint y: 163, distance: 74.3
click at [101, 163] on div "Head of Houston Head of Houston Greentown Labs" at bounding box center [182, 163] width 162 height 10
type input "Greentown Labs"
click at [147, 177] on span "Add company: Greentown Labs" at bounding box center [135, 178] width 63 height 5
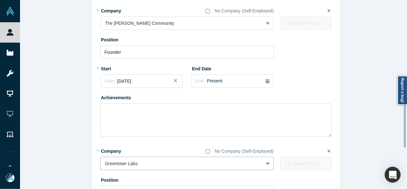
scroll to position [377, 0]
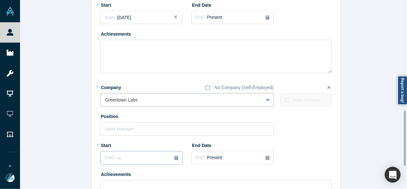
click at [120, 161] on button "Start: ..." at bounding box center [141, 157] width 82 height 13
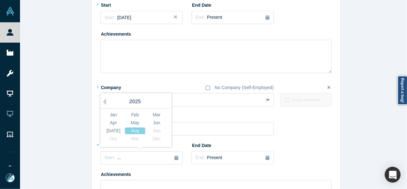
drag, startPoint x: 110, startPoint y: 130, endPoint x: 114, endPoint y: 137, distance: 7.5
click at [110, 130] on div "Jul" at bounding box center [113, 130] width 20 height 7
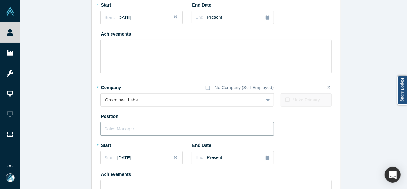
click at [116, 130] on input "text" at bounding box center [186, 128] width 173 height 13
paste input "Head of Houston Head of Houston"
click at [135, 129] on input "Head of Houston Head of Houston" at bounding box center [186, 128] width 173 height 13
drag, startPoint x: 135, startPoint y: 129, endPoint x: 191, endPoint y: 132, distance: 56.3
click at [191, 132] on input "Head of Houston Head of Houston" at bounding box center [186, 128] width 173 height 13
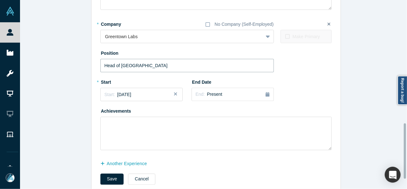
scroll to position [454, 0]
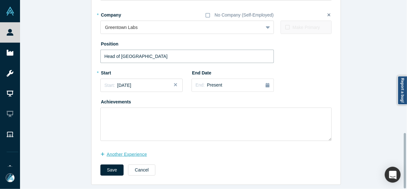
type input "Head of Houston"
drag, startPoint x: 108, startPoint y: 151, endPoint x: 92, endPoint y: 188, distance: 40.2
click at [109, 151] on button "another Experience" at bounding box center [126, 154] width 53 height 11
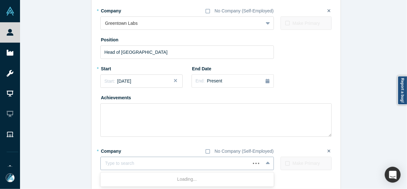
click at [132, 161] on div at bounding box center [175, 163] width 141 height 8
paste input "Partner Partner Helium Capital"
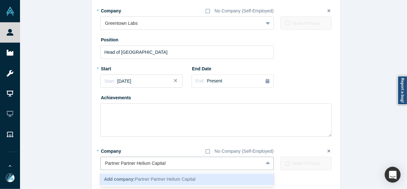
drag, startPoint x: 133, startPoint y: 163, endPoint x: 90, endPoint y: 161, distance: 42.9
type input "Helium Capital"
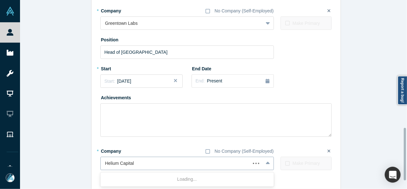
scroll to position [485, 0]
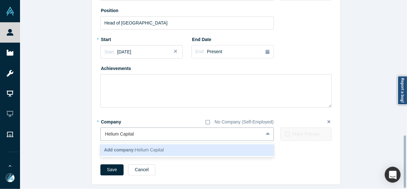
click at [121, 148] on b "Add company:" at bounding box center [119, 149] width 31 height 5
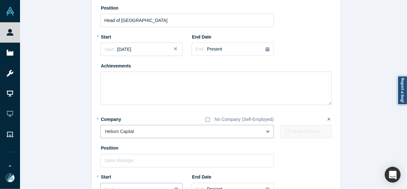
click at [117, 184] on button "Start: ..." at bounding box center [141, 189] width 82 height 13
click at [103, 134] on button "Previous Year" at bounding box center [103, 133] width 6 height 6
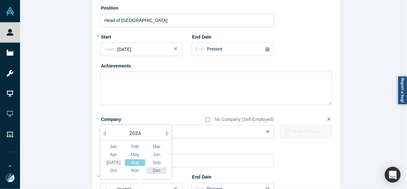
click at [156, 170] on div "Dec" at bounding box center [156, 170] width 20 height 7
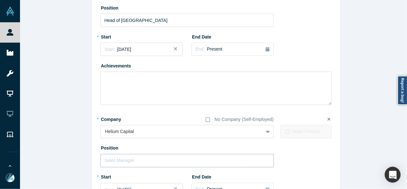
click at [143, 163] on input "text" at bounding box center [186, 160] width 173 height 13
paste input "Partner Partner"
drag, startPoint x: 117, startPoint y: 159, endPoint x: 159, endPoint y: 158, distance: 41.9
click at [159, 159] on input "Partner Partner" at bounding box center [186, 160] width 173 height 13
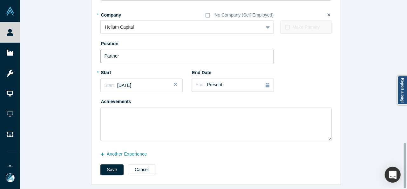
scroll to position [594, 0]
type input "Partner"
click at [100, 167] on button "Save" at bounding box center [111, 169] width 23 height 11
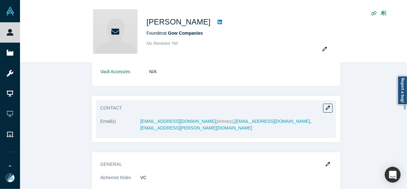
scroll to position [159, 0]
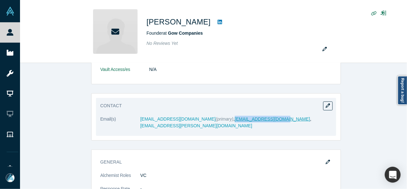
drag, startPoint x: 205, startPoint y: 122, endPoint x: 257, endPoint y: 119, distance: 52.1
click at [257, 119] on dl "Email(s) lawsongow@gmail.com (primary) , lgow@gowcompanies.com , lg2@williams.e…" at bounding box center [215, 126] width 231 height 20
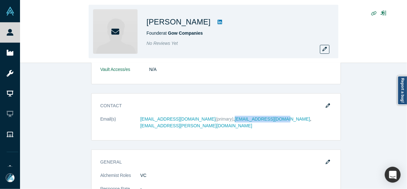
copy link "lgow@gowcompanies.com"
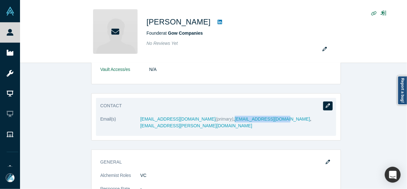
click at [327, 103] on icon "button" at bounding box center [327, 105] width 4 height 4
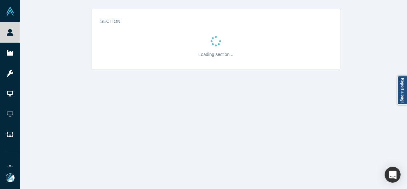
scroll to position [0, 0]
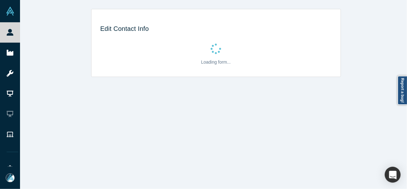
select select "US"
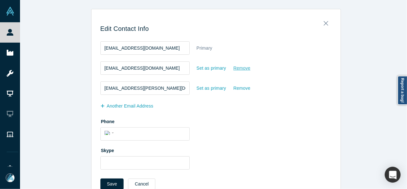
click at [240, 67] on div "Remove" at bounding box center [241, 68] width 17 height 11
click at [0, 0] on input "Remove" at bounding box center [0, 0] width 0 height 0
drag, startPoint x: 146, startPoint y: 88, endPoint x: 96, endPoint y: 91, distance: 50.3
click at [96, 91] on div "Edit Contact Info lawsongow@gmail.com Primary lgow@gowcompanies.com Set as prim…" at bounding box center [215, 106] width 249 height 184
drag, startPoint x: 151, startPoint y: 49, endPoint x: 98, endPoint y: 47, distance: 53.0
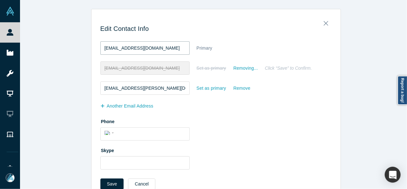
click at [100, 47] on input "lawsongow@gmail.com" at bounding box center [144, 47] width 89 height 13
click at [114, 182] on button "Save" at bounding box center [111, 183] width 23 height 11
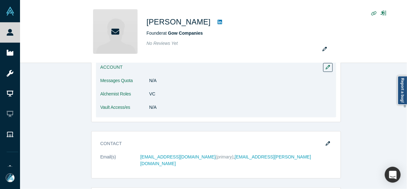
scroll to position [127, 0]
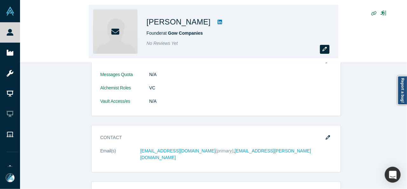
click at [323, 48] on icon "button" at bounding box center [324, 49] width 4 height 4
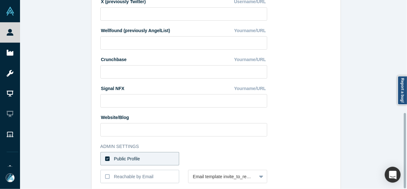
scroll to position [282, 0]
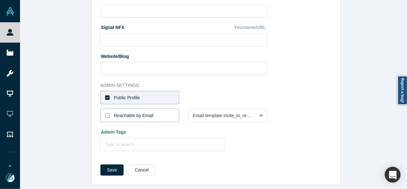
click at [145, 112] on div "Reachable by Email" at bounding box center [134, 115] width 40 height 7
click at [0, 0] on input "Reachable by Email" at bounding box center [0, 0] width 0 height 0
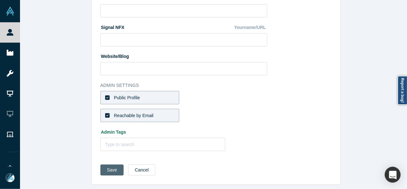
click at [109, 164] on button "Save" at bounding box center [111, 169] width 23 height 11
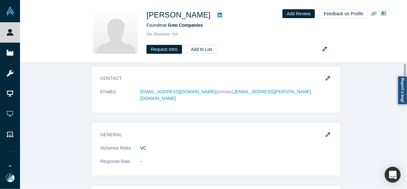
scroll to position [0, 0]
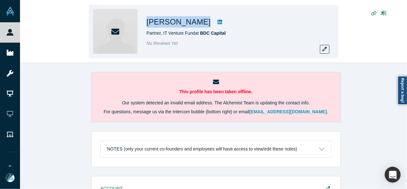
drag, startPoint x: 165, startPoint y: 22, endPoint x: 196, endPoint y: 23, distance: 31.4
click at [196, 23] on div "[PERSON_NAME] Partner, IT Venture Fund at BDC Capital No Reviews Yet" at bounding box center [213, 31] width 249 height 53
click at [323, 49] on icon "button" at bounding box center [324, 49] width 4 height 4
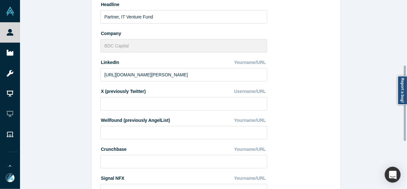
scroll to position [254, 0]
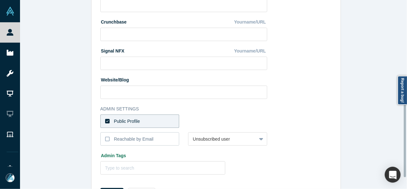
click at [150, 118] on label "Public Profile" at bounding box center [139, 120] width 79 height 13
click at [0, 0] on input "Public Profile" at bounding box center [0, 0] width 0 height 0
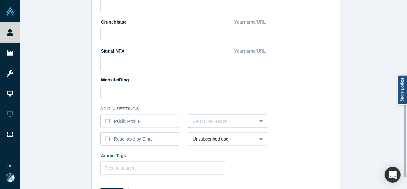
click at [203, 122] on div "Select the reason" at bounding box center [227, 120] width 79 height 13
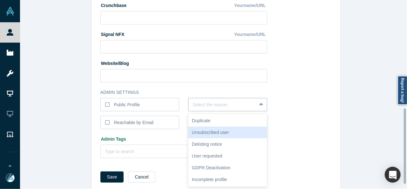
click at [202, 129] on div "Unsubscribed user" at bounding box center [227, 132] width 79 height 12
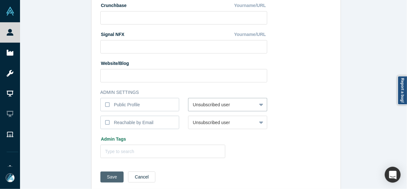
click at [110, 176] on button "Save" at bounding box center [111, 176] width 23 height 11
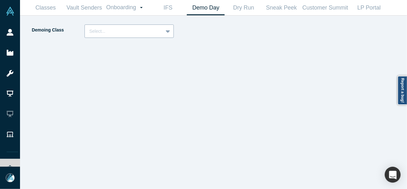
click at [136, 32] on div at bounding box center [123, 31] width 69 height 8
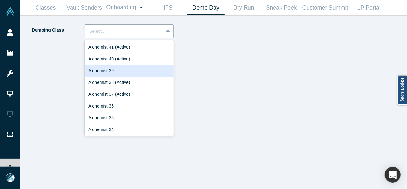
click at [116, 69] on div "Alchemist 39" at bounding box center [128, 71] width 89 height 12
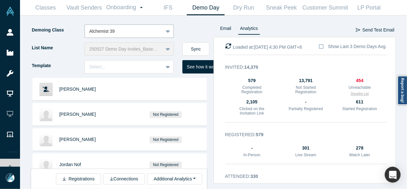
click at [356, 95] on button "Show the List" at bounding box center [359, 93] width 18 height 5
